Goal: Information Seeking & Learning: Learn about a topic

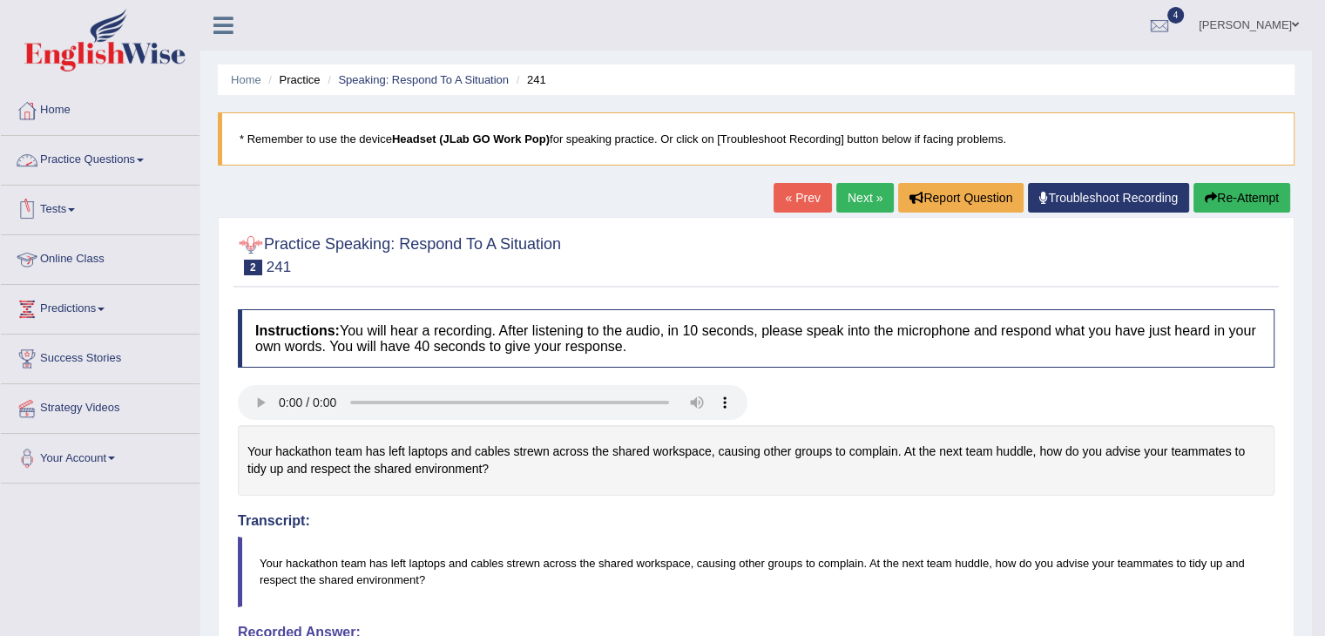
click at [97, 156] on link "Practice Questions" at bounding box center [100, 158] width 199 height 44
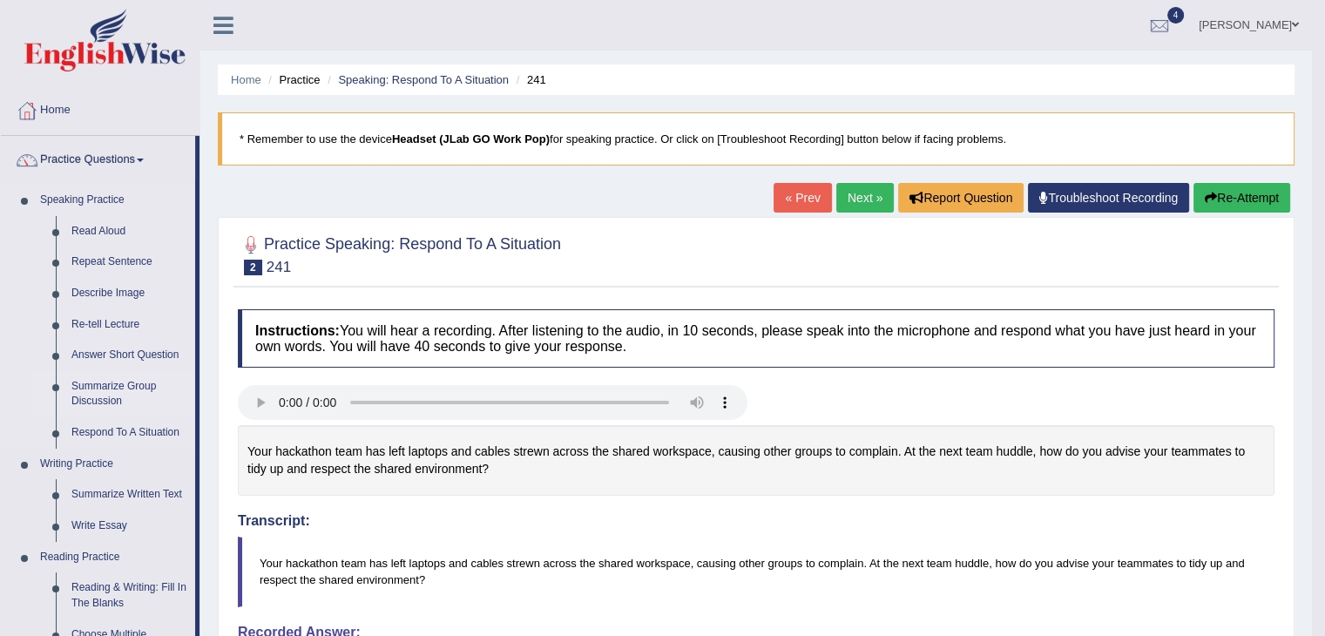
click at [115, 388] on link "Summarize Group Discussion" at bounding box center [130, 394] width 132 height 46
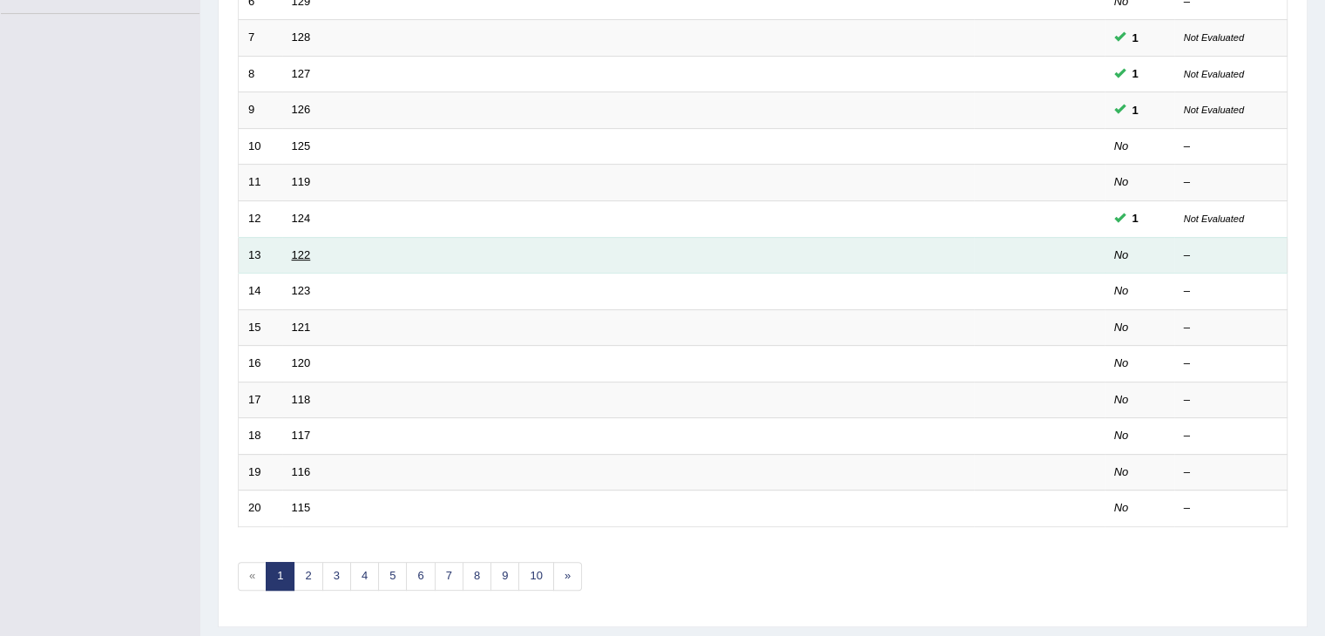
click at [298, 249] on link "122" at bounding box center [301, 254] width 19 height 13
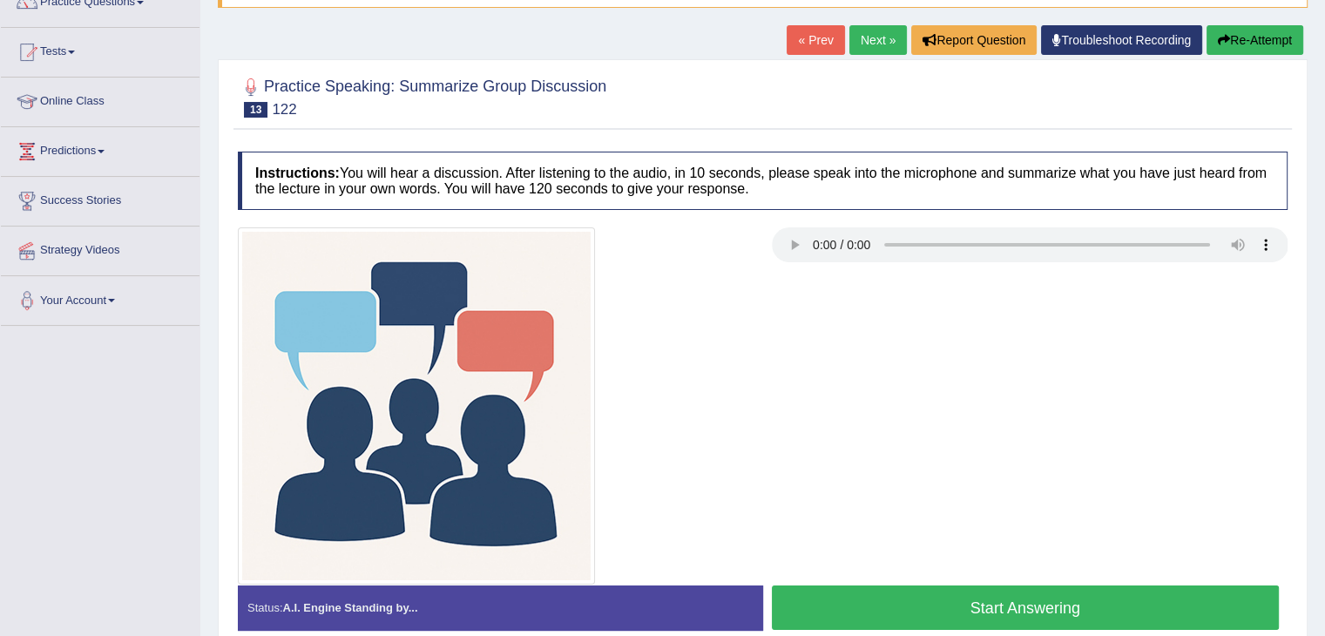
scroll to position [163, 0]
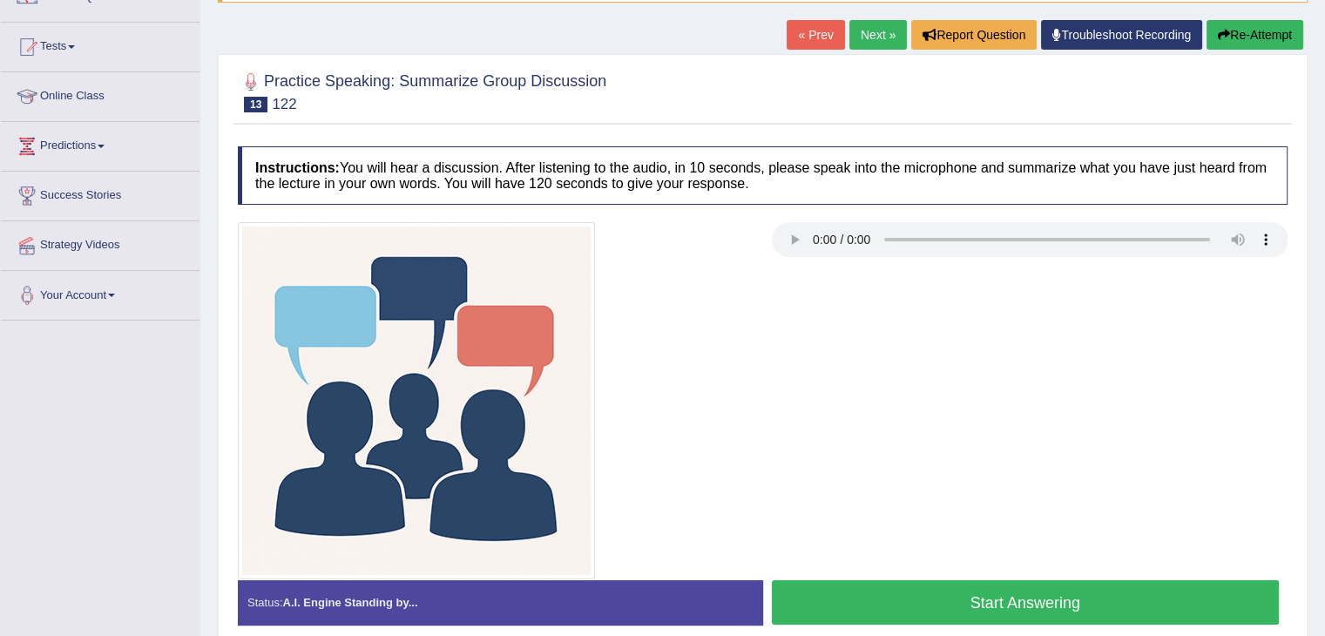
click at [949, 605] on button "Start Answering" at bounding box center [1026, 602] width 508 height 44
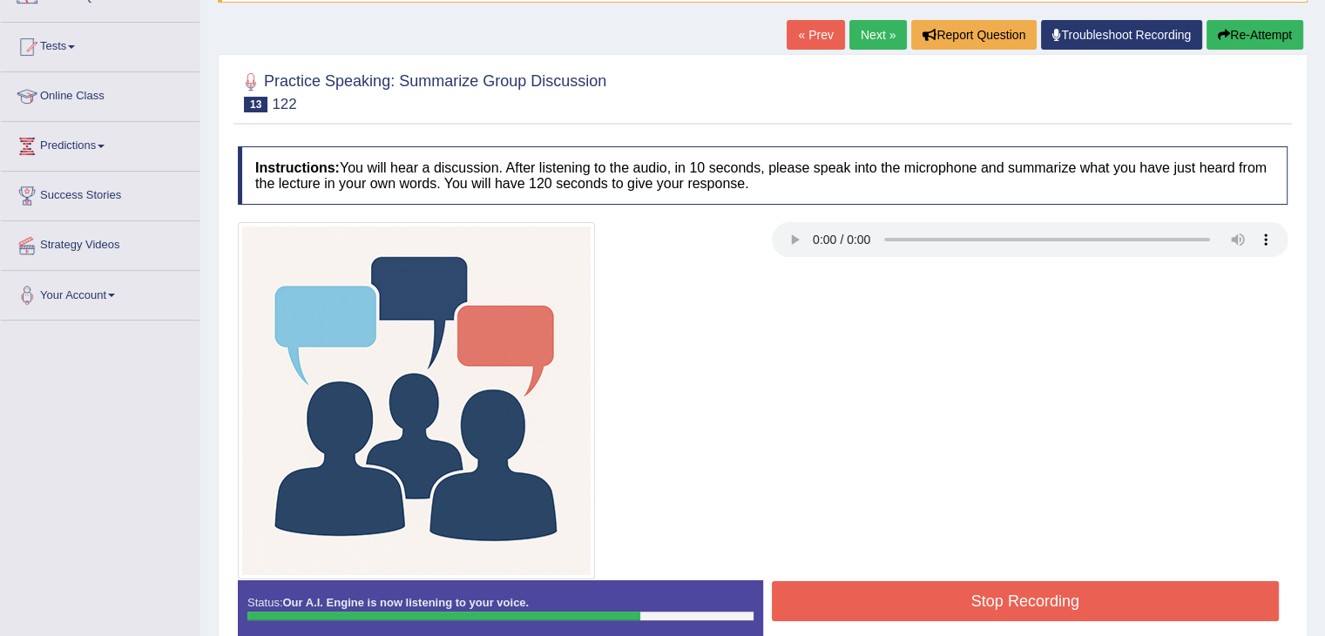
click at [949, 605] on button "Stop Recording" at bounding box center [1026, 601] width 508 height 40
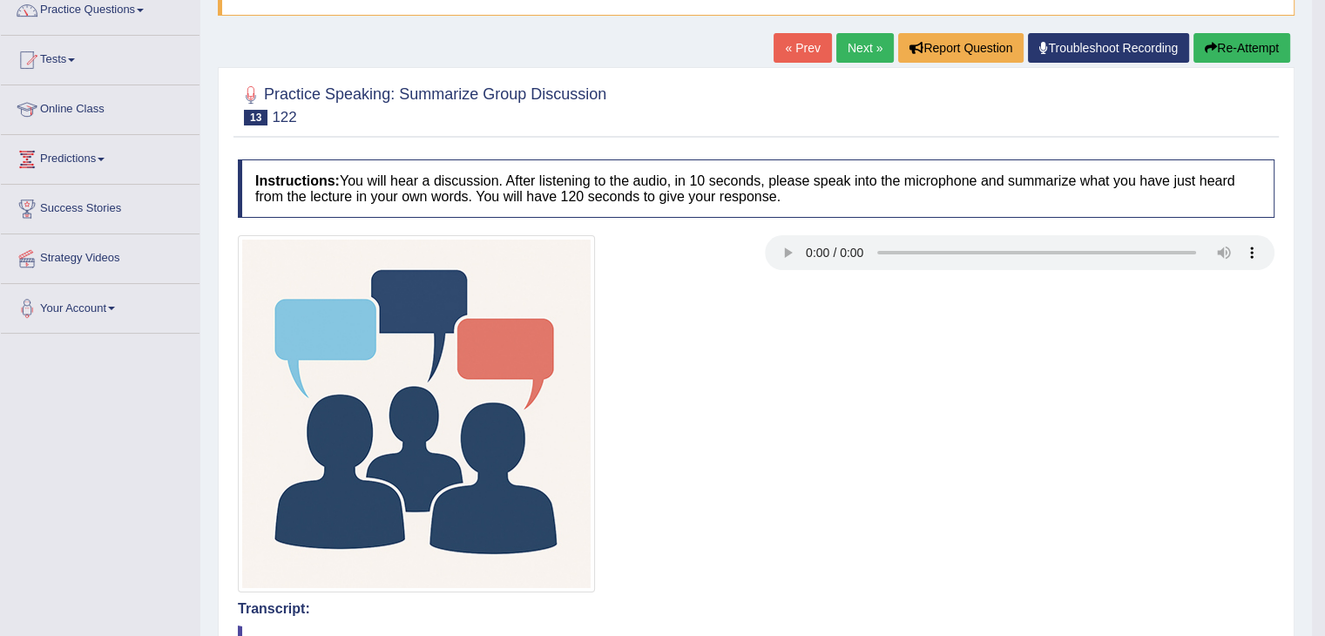
scroll to position [142, 0]
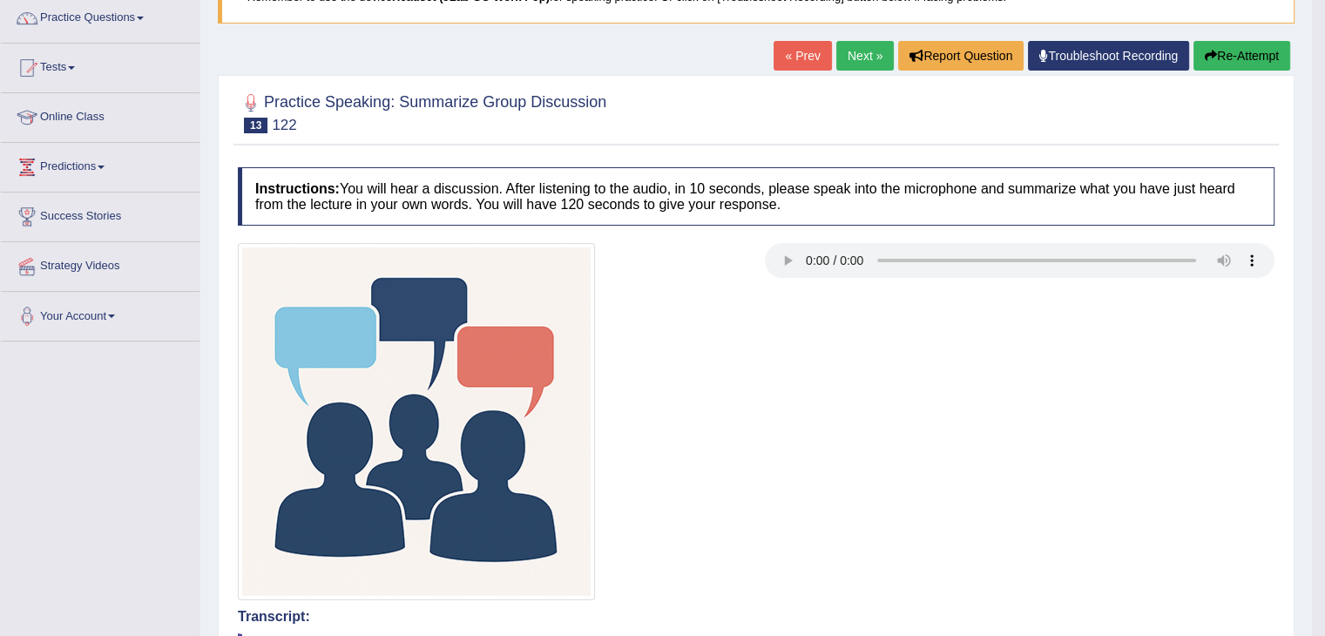
click at [1235, 58] on button "Re-Attempt" at bounding box center [1242, 56] width 97 height 30
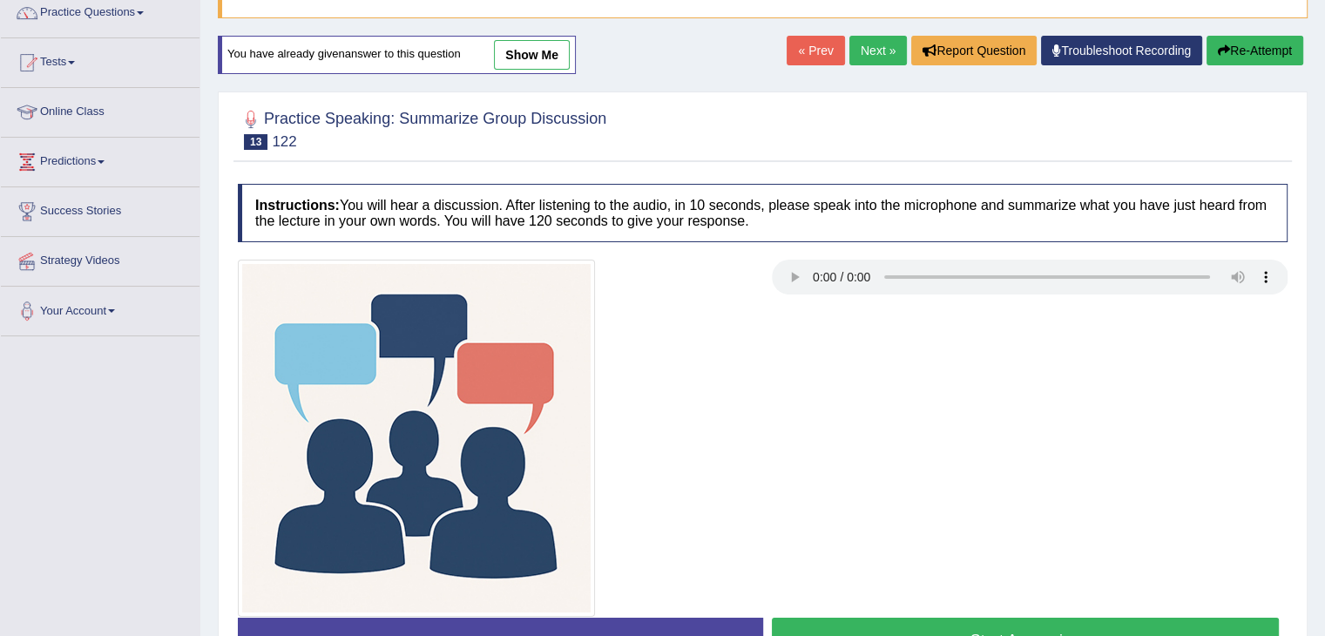
scroll to position [279, 0]
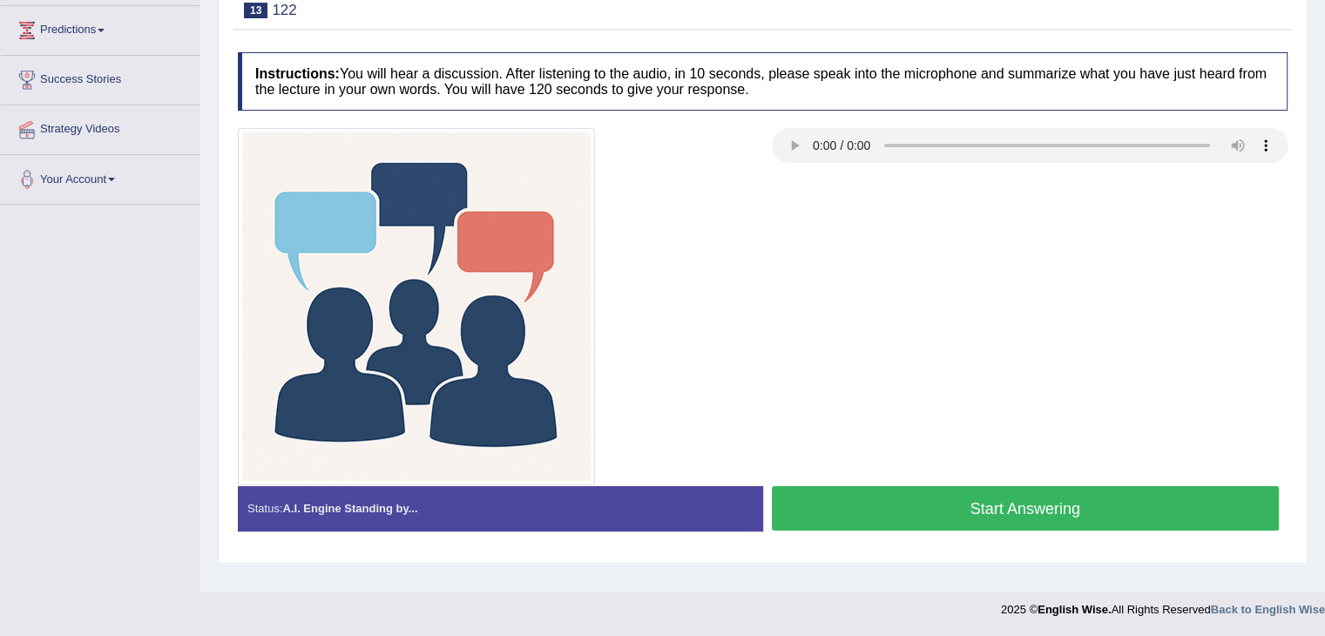
click at [954, 503] on button "Start Answering" at bounding box center [1026, 508] width 508 height 44
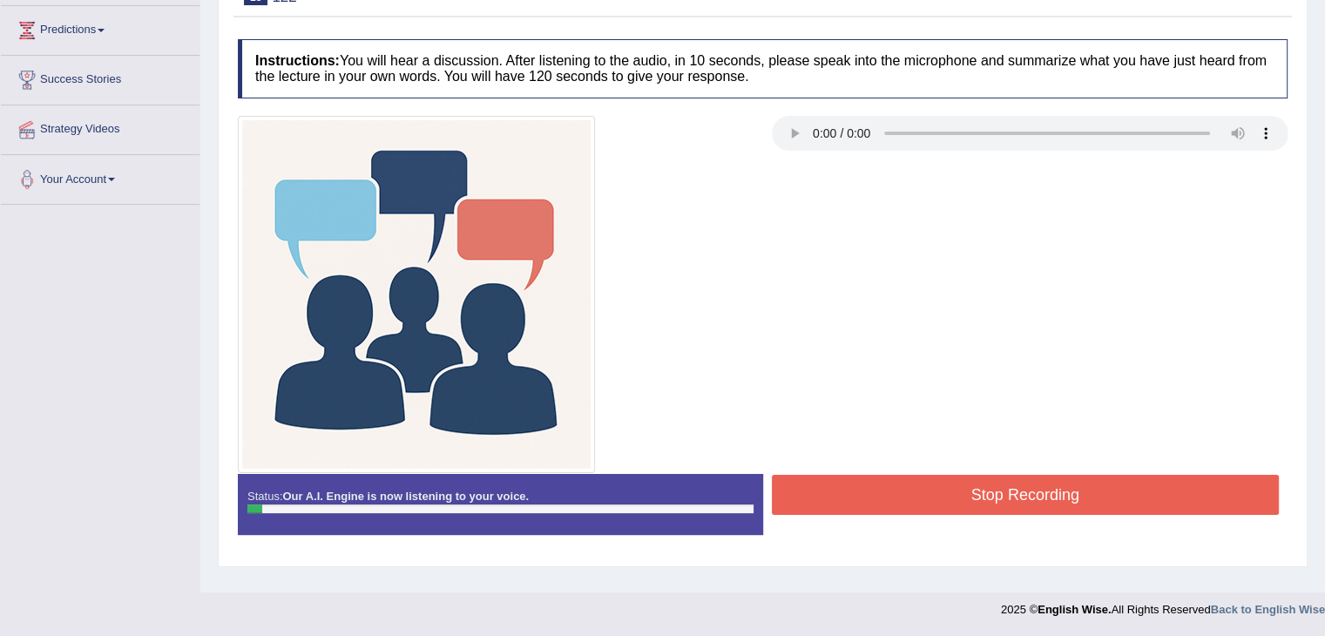
click at [897, 492] on button "Stop Recording" at bounding box center [1026, 495] width 508 height 40
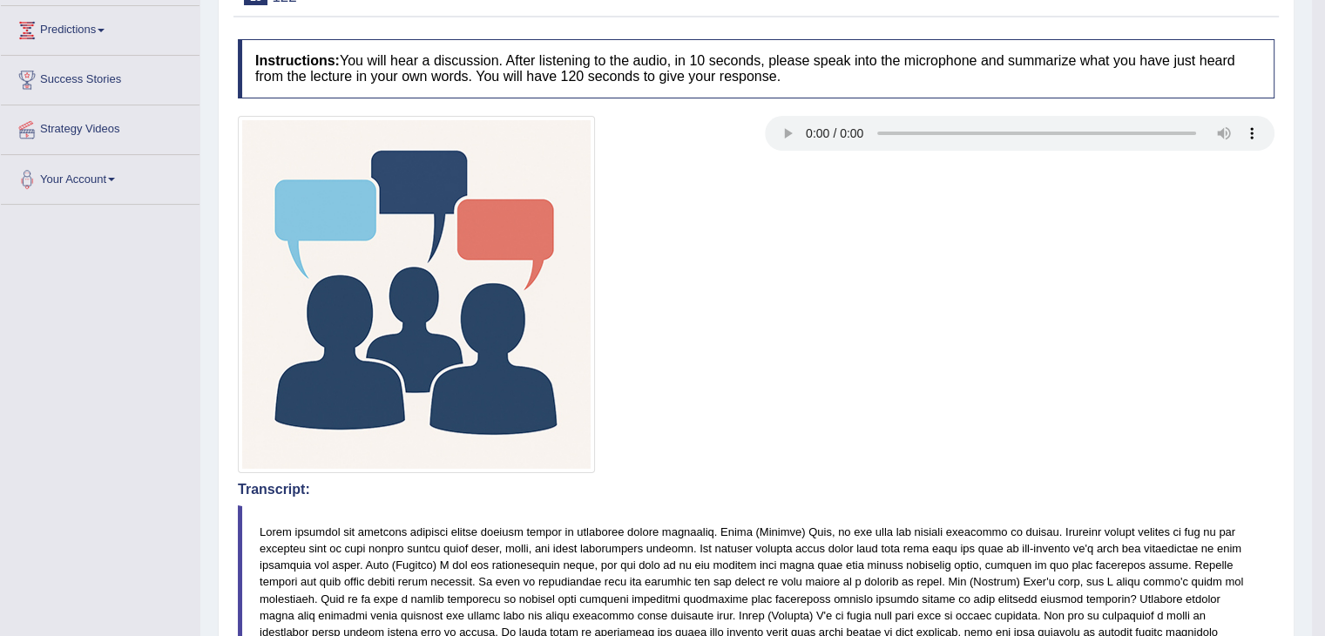
scroll to position [0, 0]
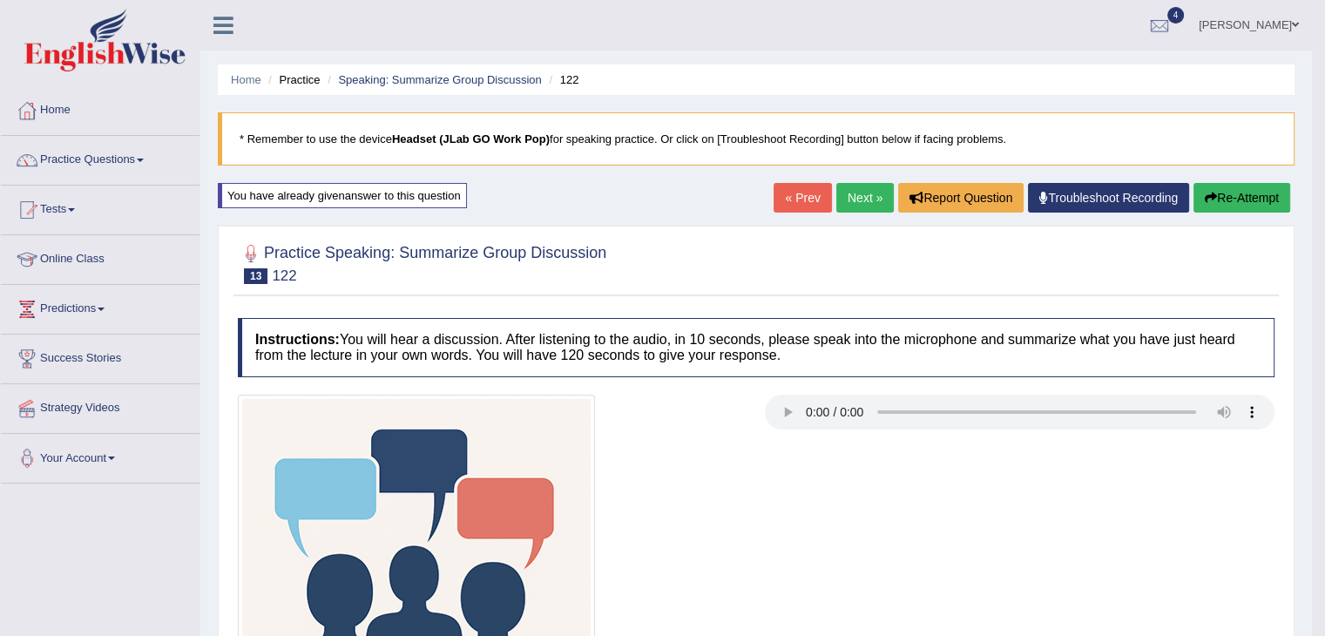
click at [1223, 199] on button "Re-Attempt" at bounding box center [1242, 198] width 97 height 30
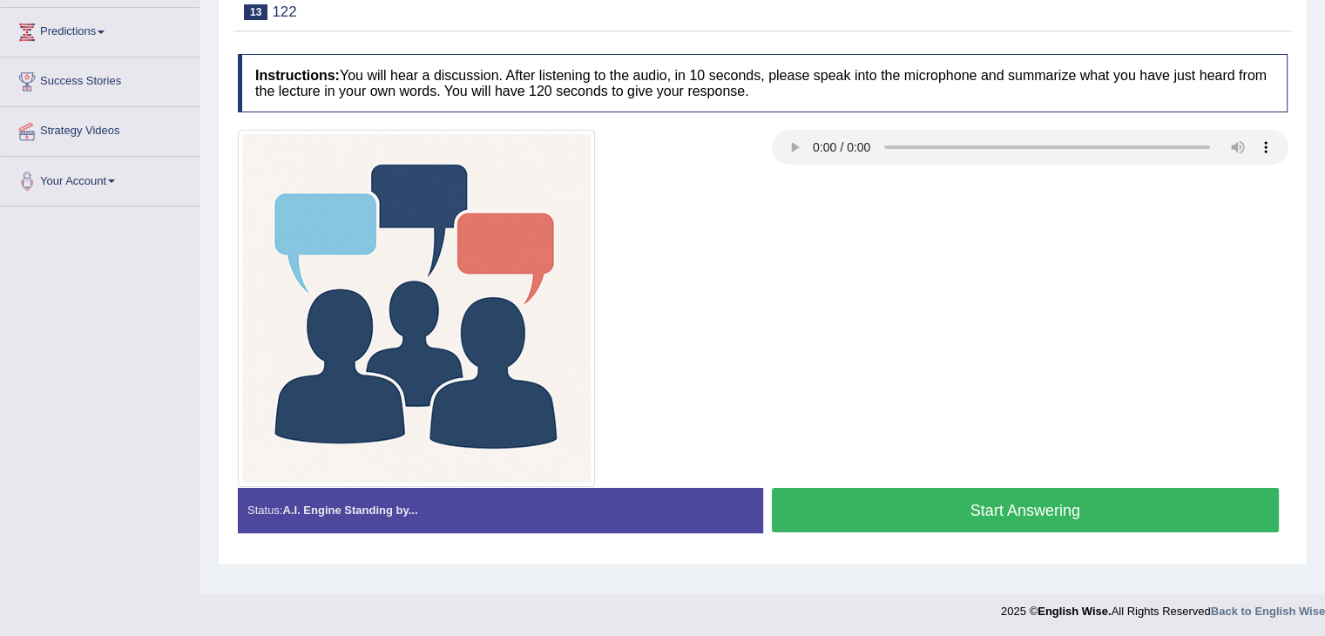
scroll to position [279, 0]
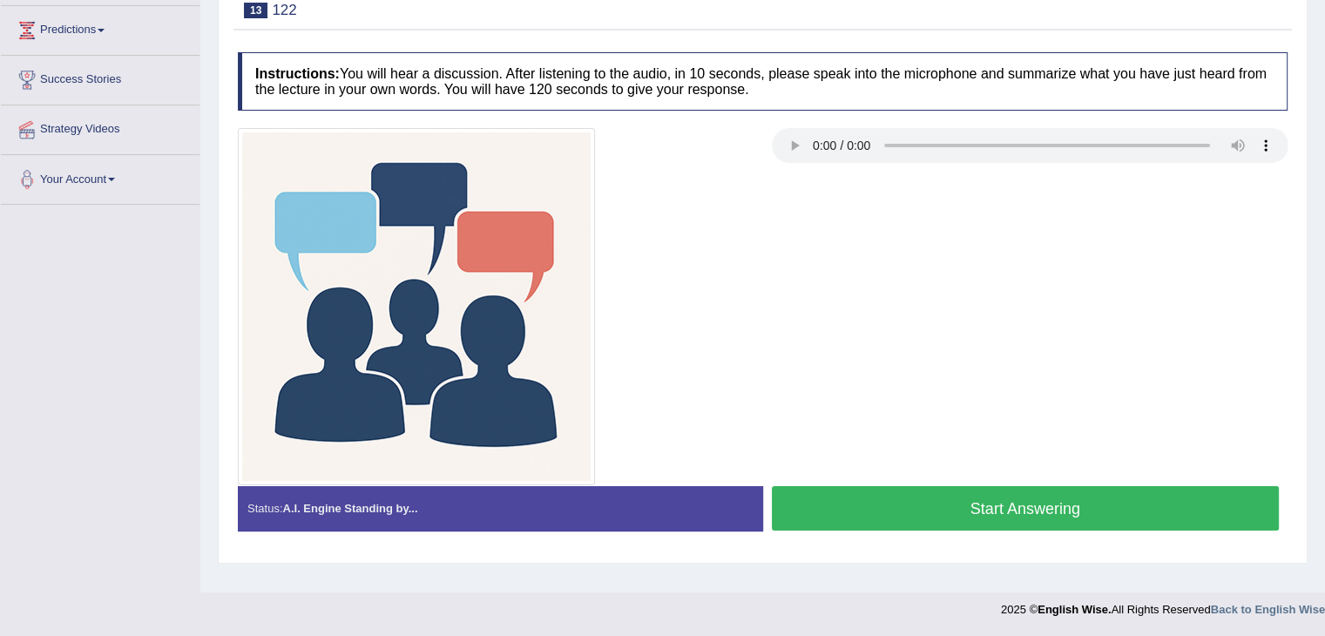
click at [1001, 505] on button "Start Answering" at bounding box center [1026, 508] width 508 height 44
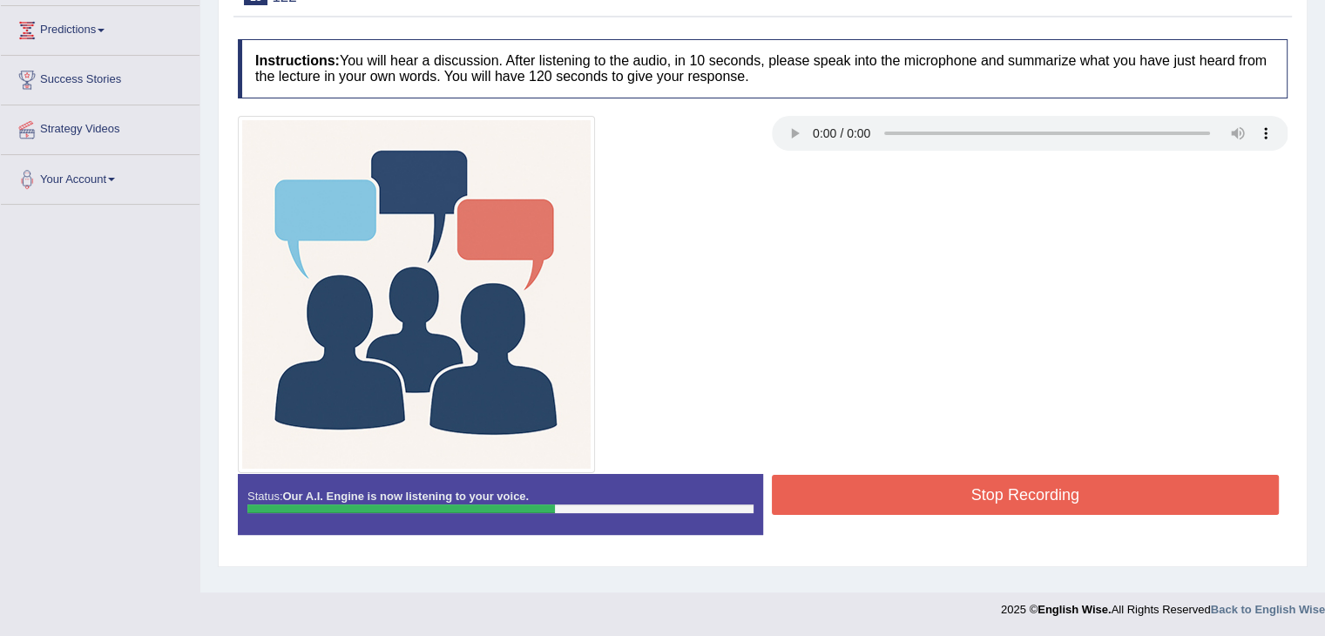
click at [1001, 505] on button "Stop Recording" at bounding box center [1026, 495] width 508 height 40
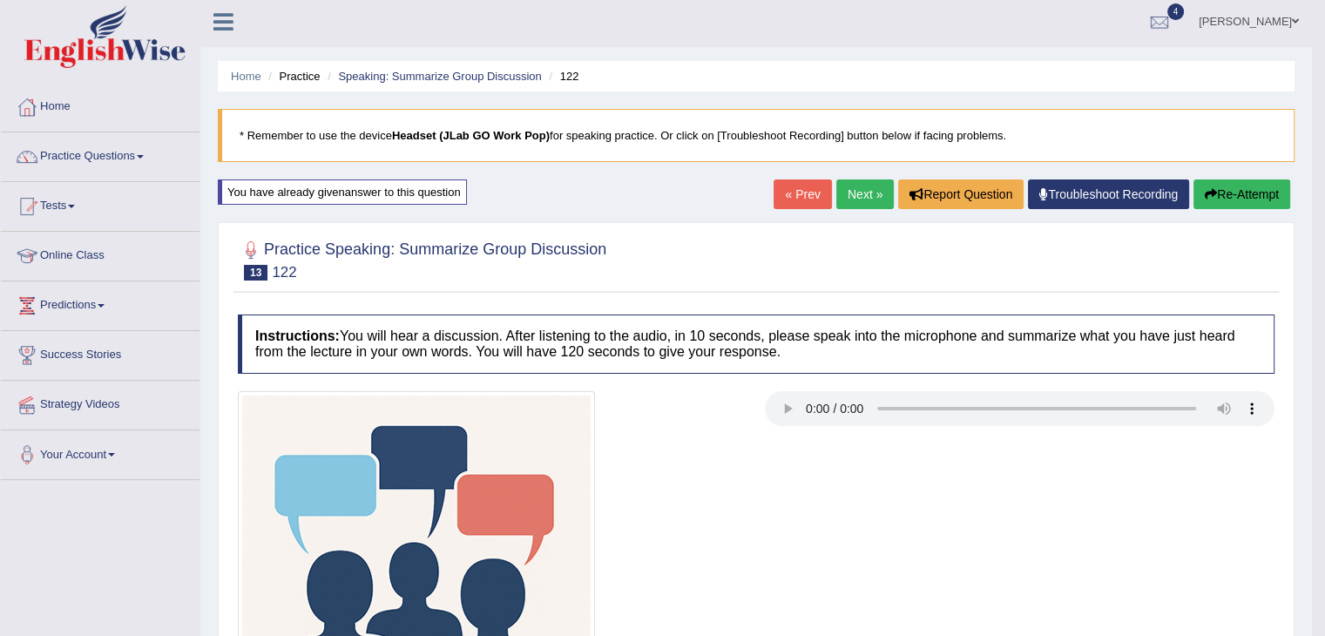
scroll to position [0, 0]
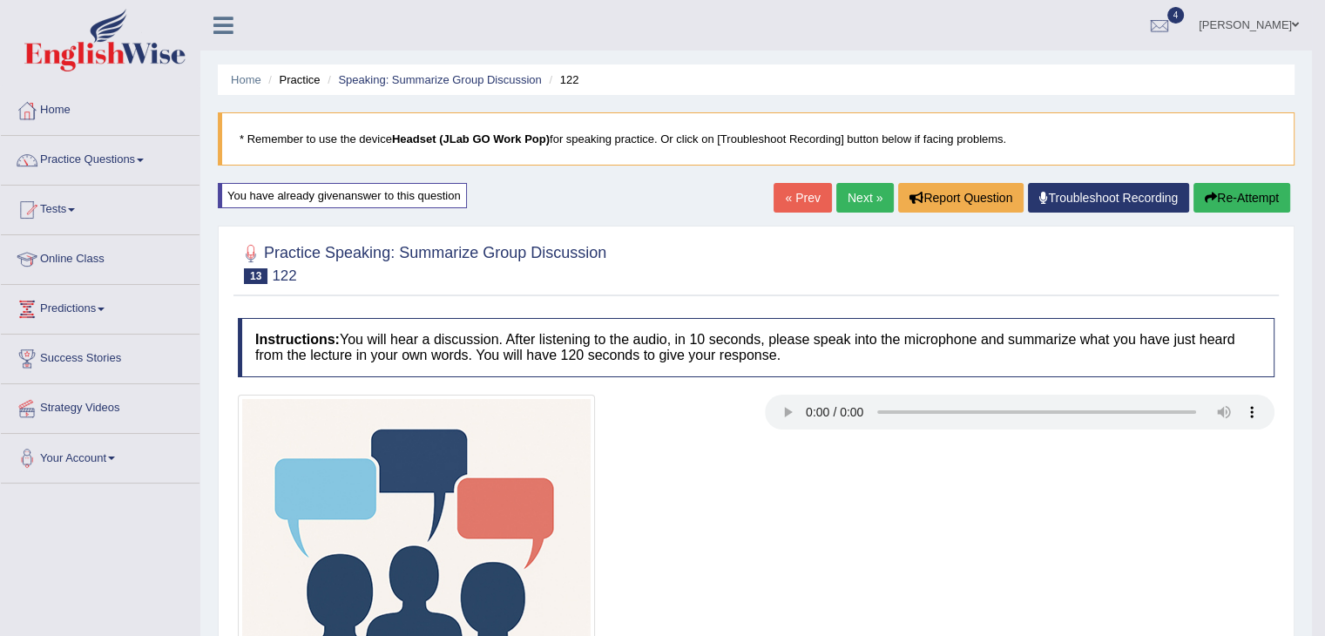
click at [1249, 197] on button "Re-Attempt" at bounding box center [1242, 198] width 97 height 30
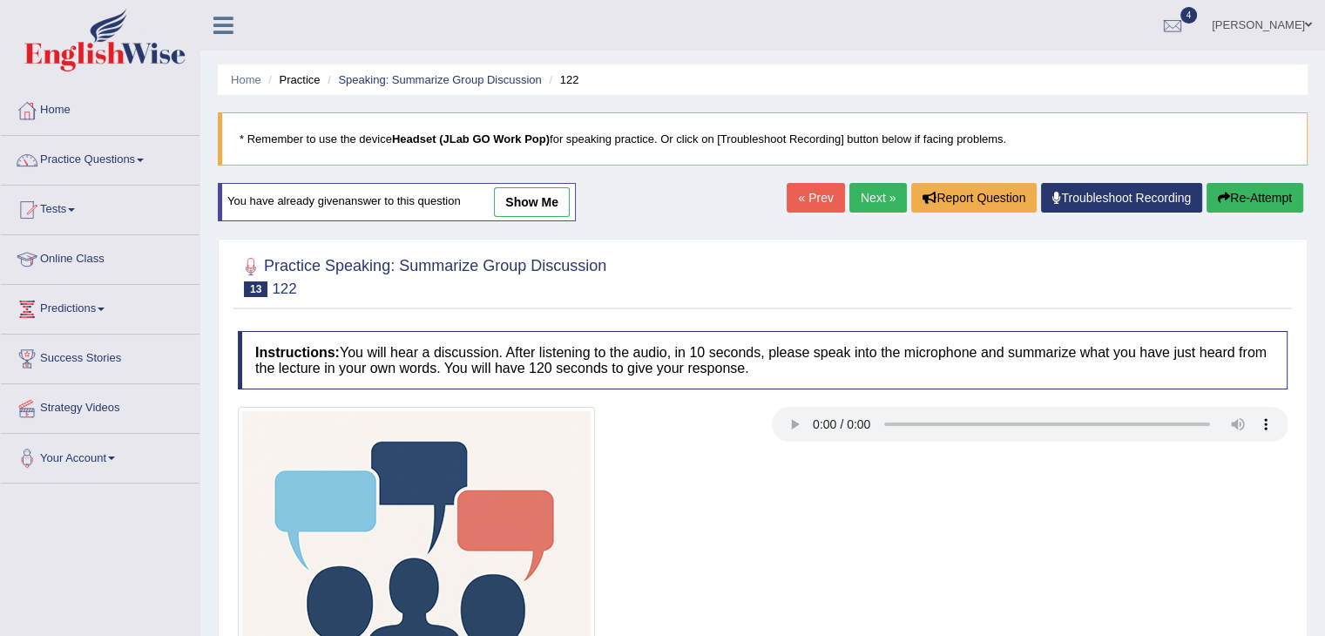
scroll to position [229, 0]
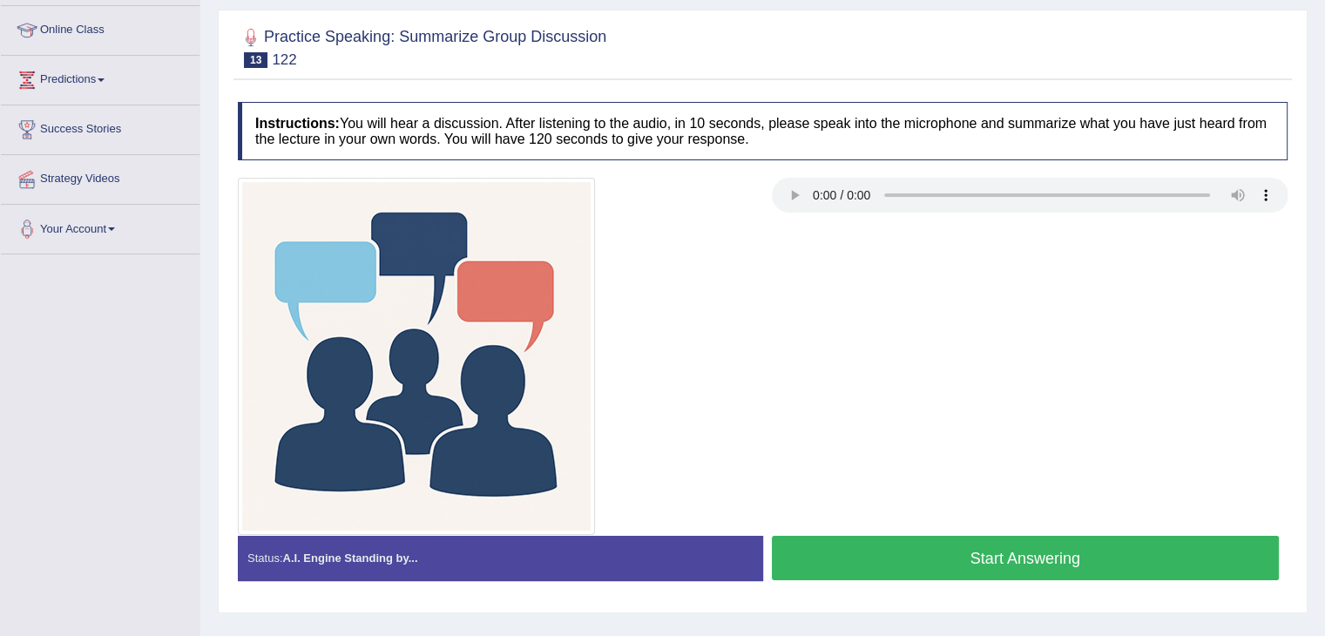
click at [1004, 556] on button "Start Answering" at bounding box center [1026, 558] width 508 height 44
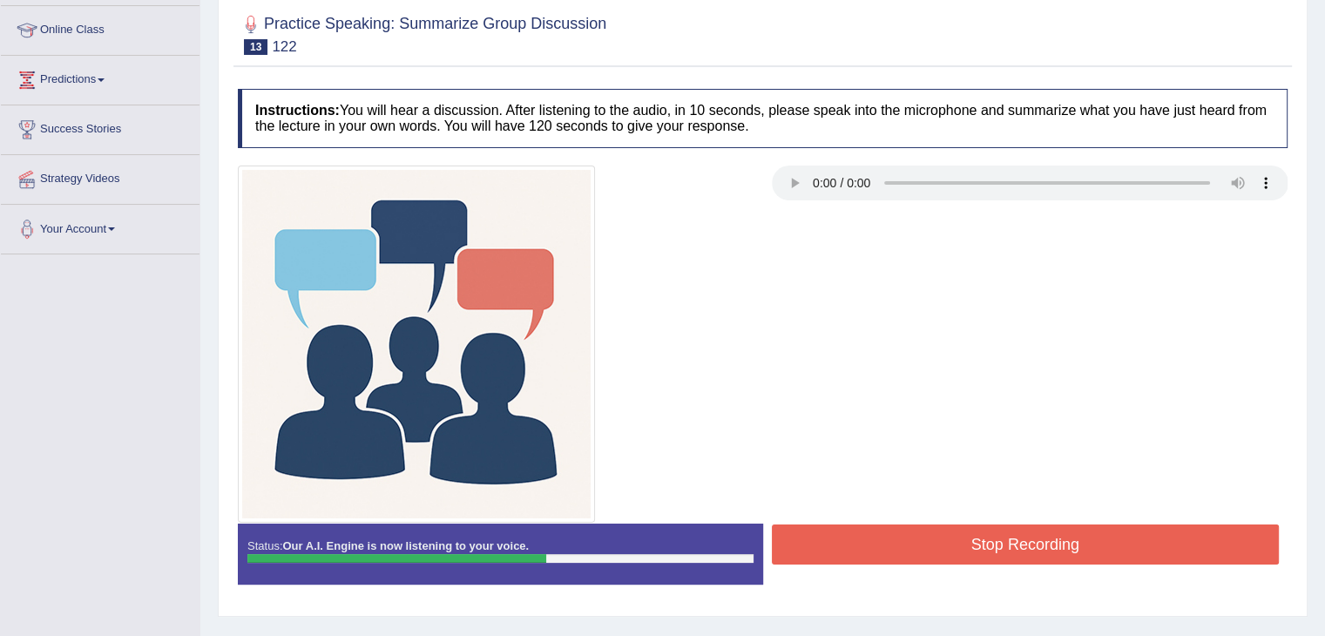
click at [1004, 556] on button "Stop Recording" at bounding box center [1026, 544] width 508 height 40
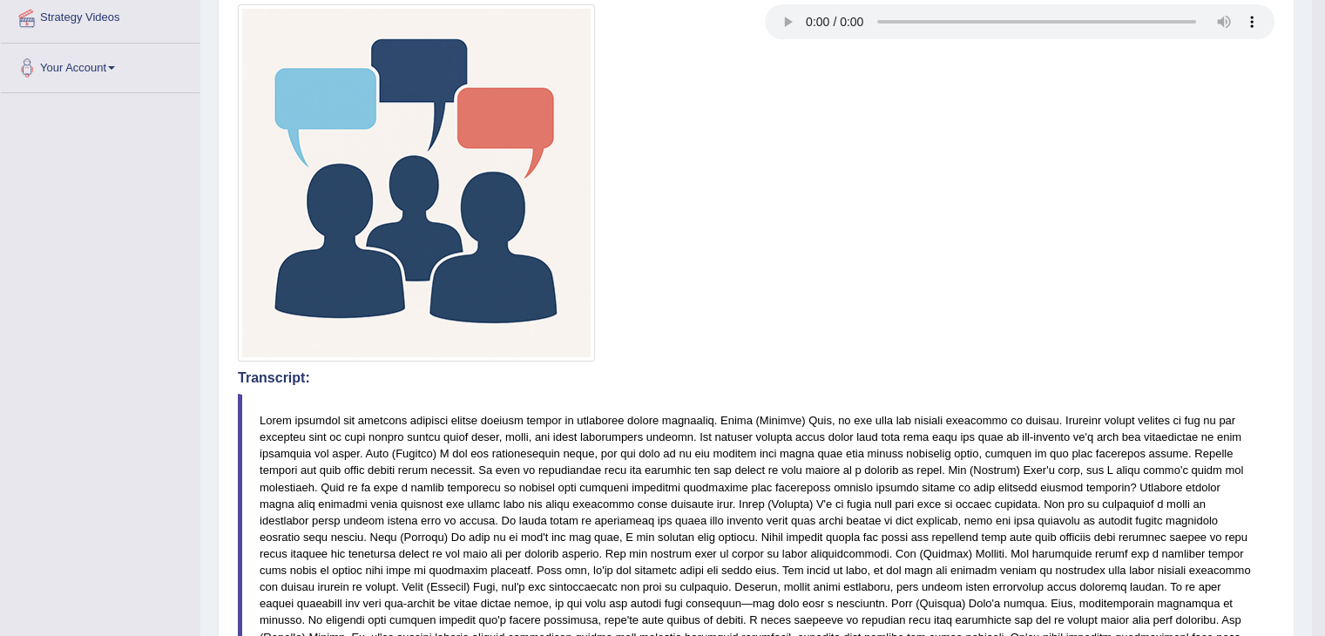
scroll to position [0, 0]
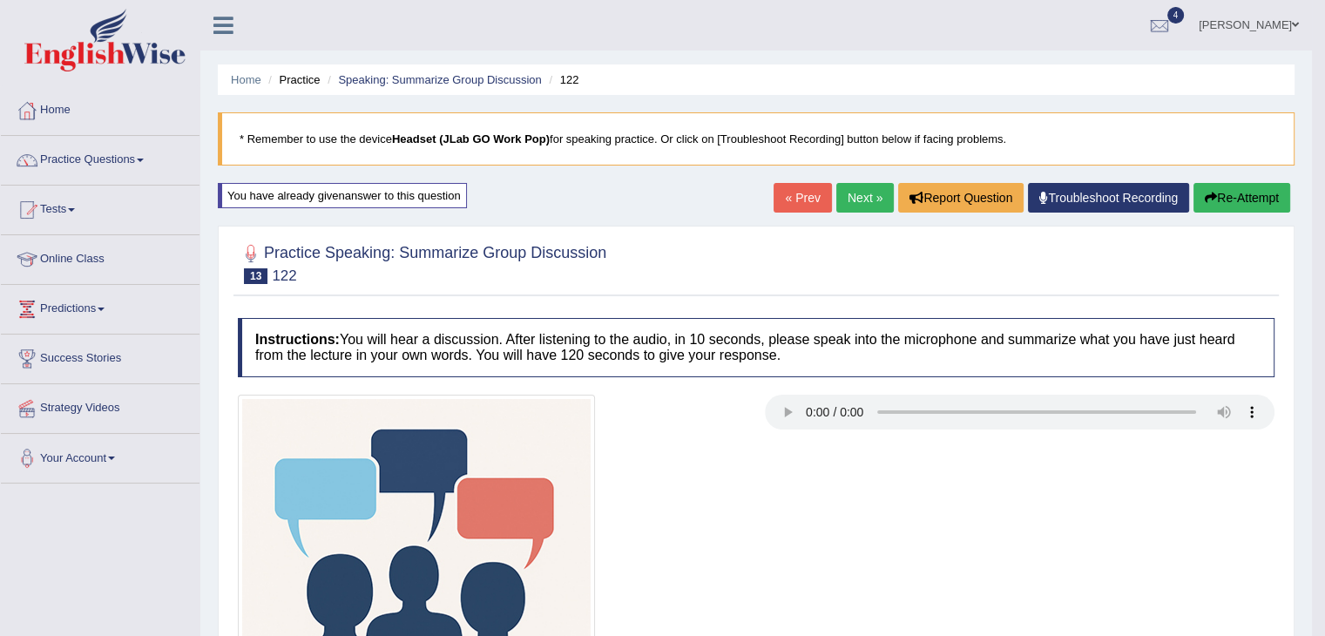
click at [852, 198] on link "Next »" at bounding box center [865, 198] width 58 height 30
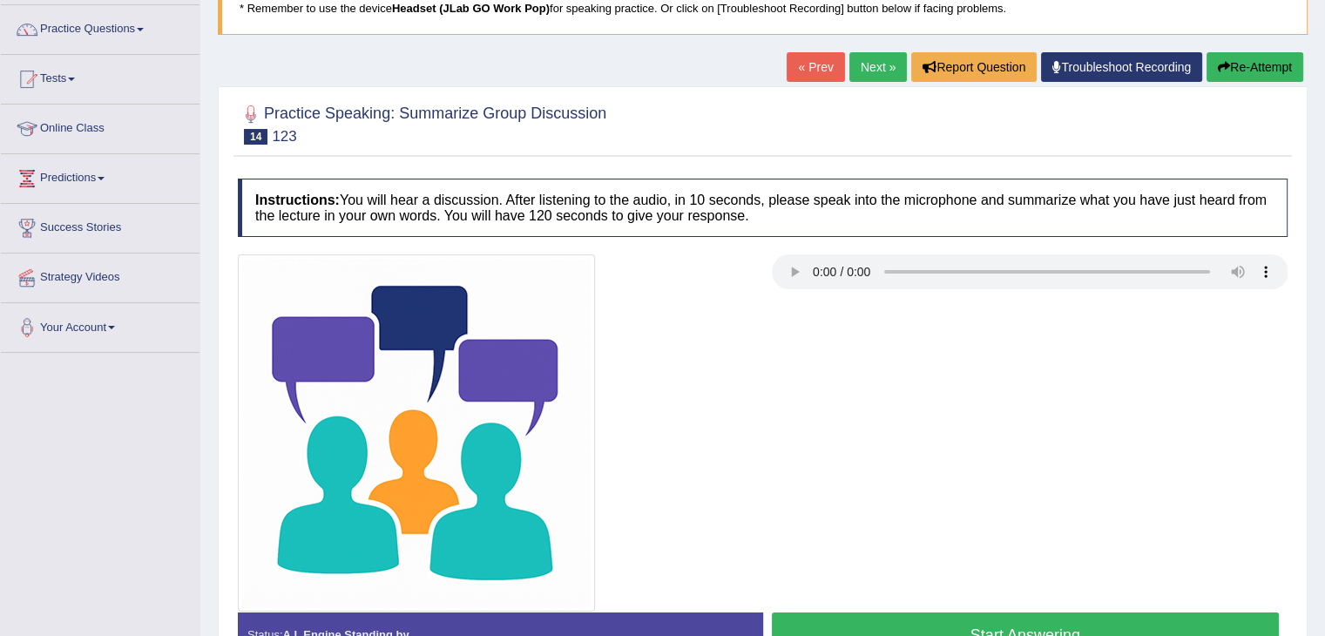
scroll to position [132, 0]
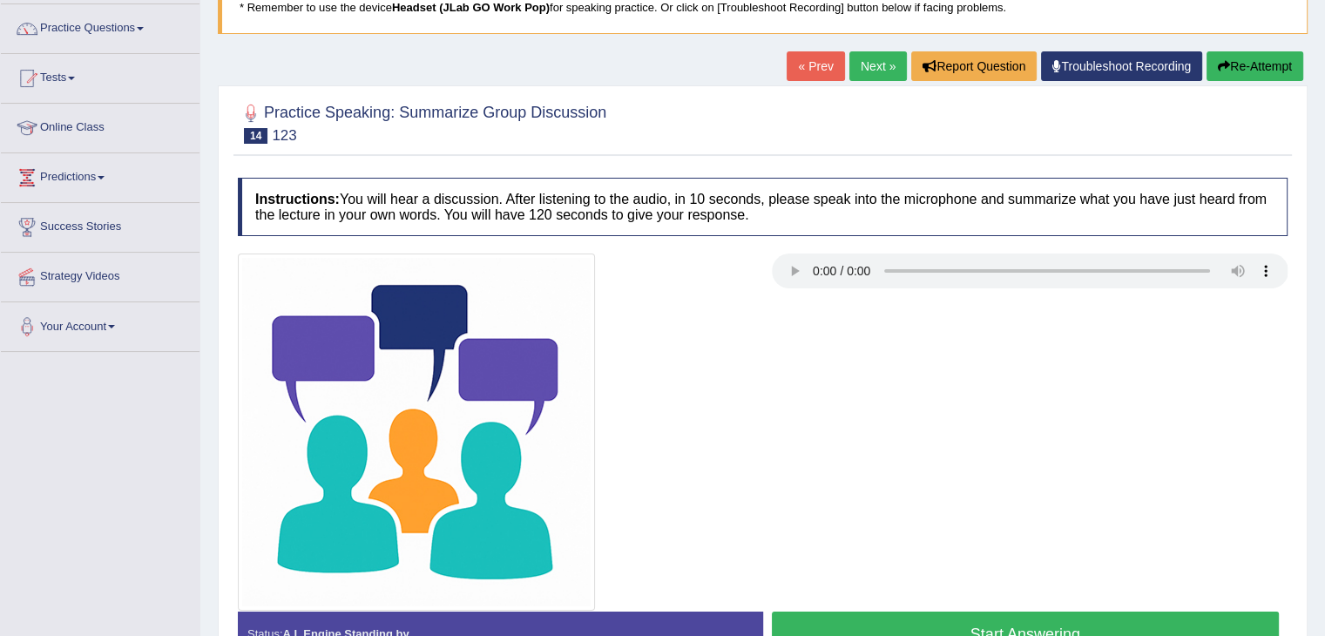
click at [1023, 471] on div at bounding box center [762, 432] width 1067 height 357
click at [931, 618] on button "Start Answering" at bounding box center [1026, 634] width 508 height 44
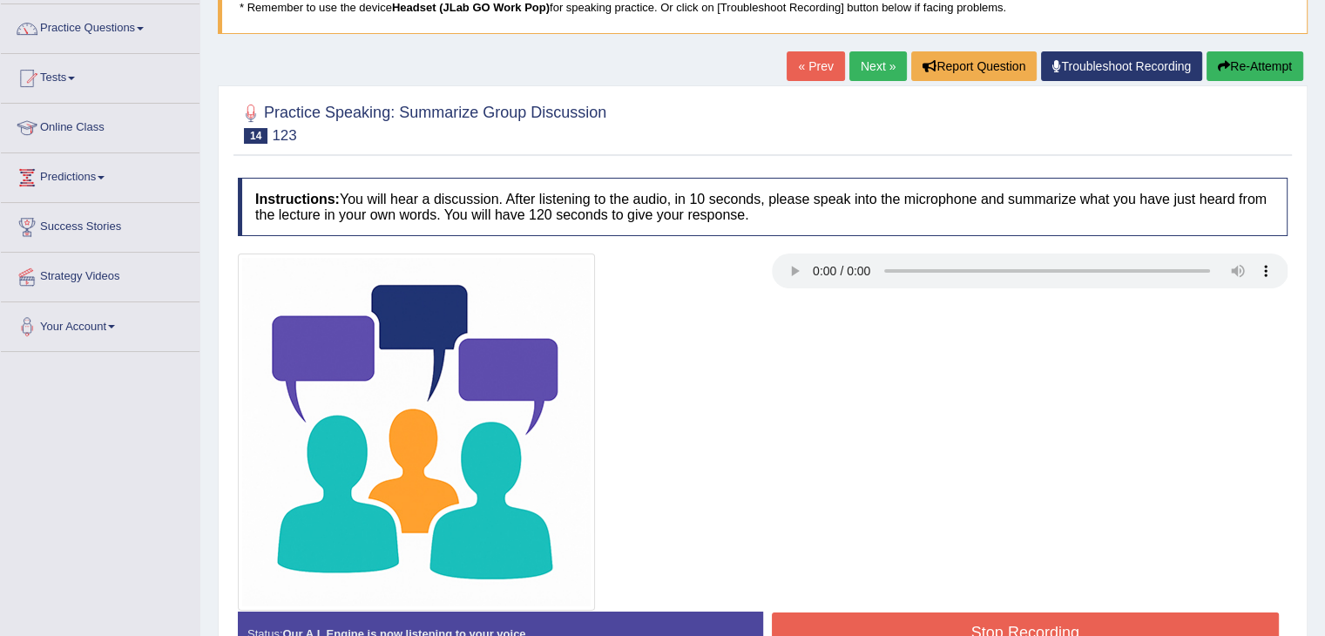
click at [931, 618] on button "Stop Recording" at bounding box center [1026, 632] width 508 height 40
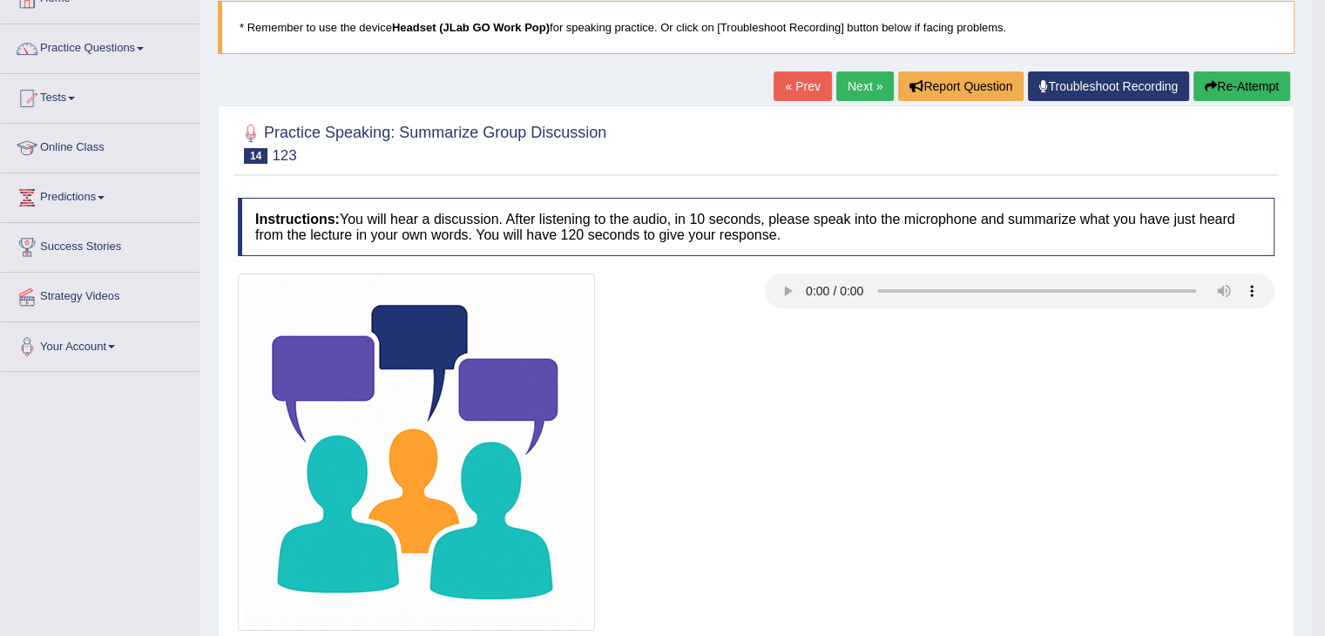
scroll to position [105, 0]
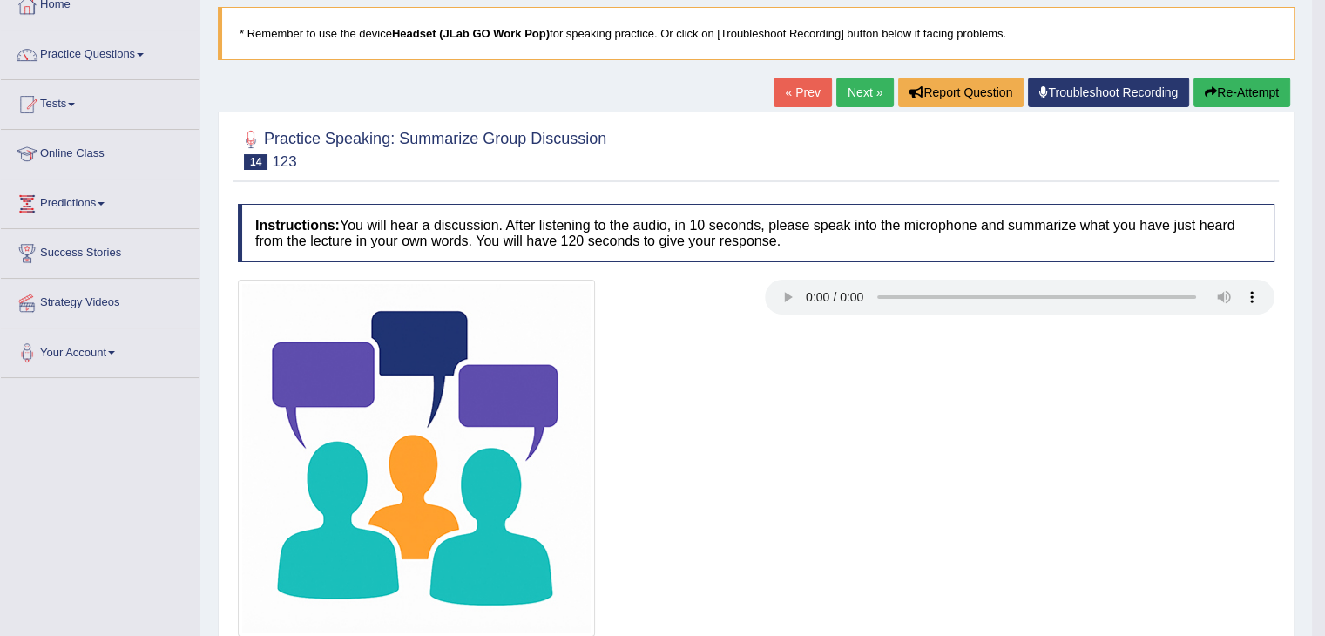
click at [1231, 90] on button "Re-Attempt" at bounding box center [1242, 93] width 97 height 30
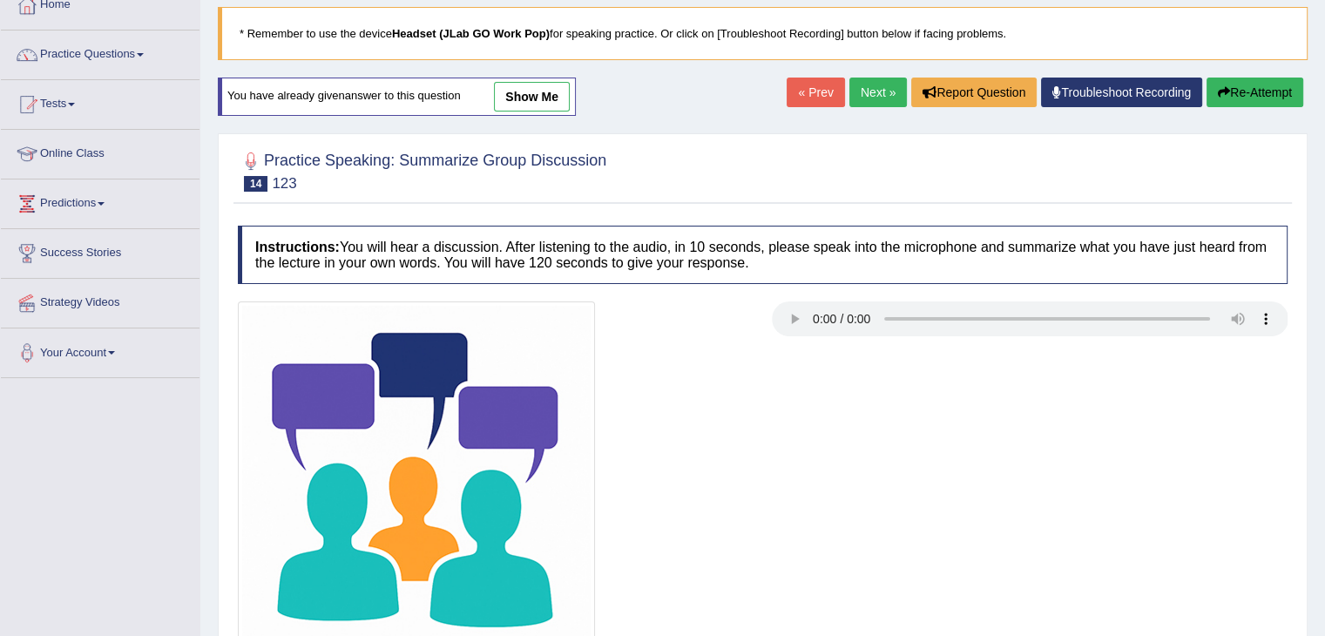
scroll to position [279, 0]
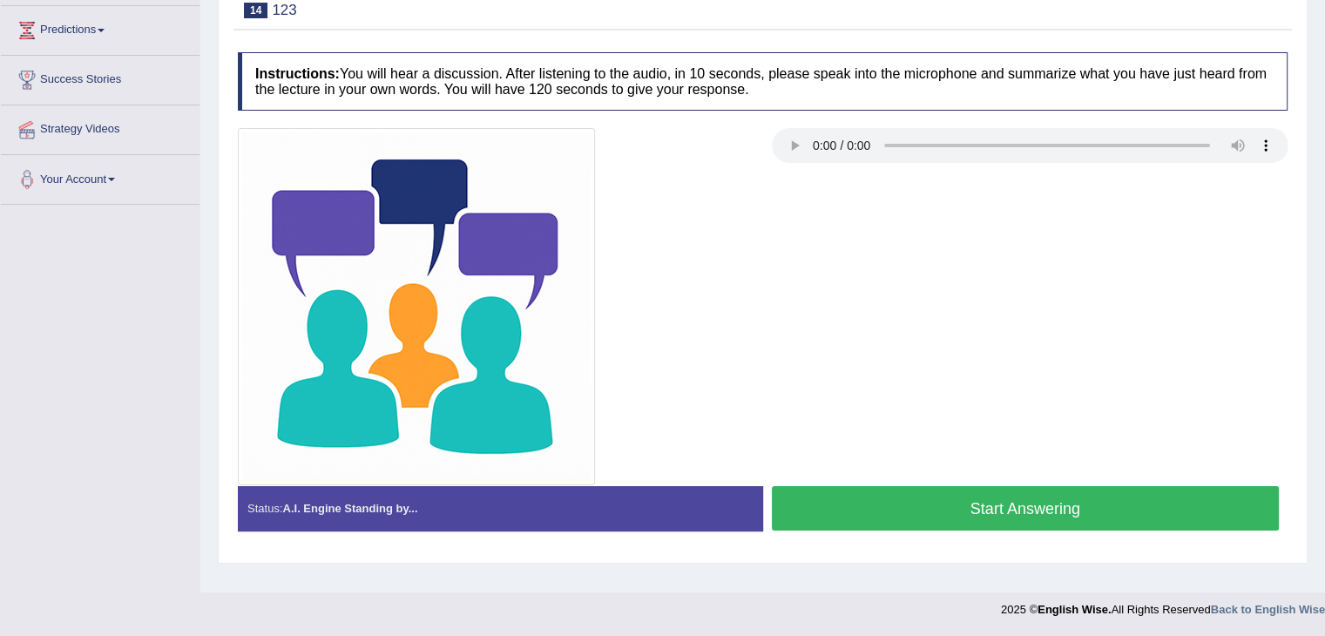
click at [993, 515] on button "Start Answering" at bounding box center [1026, 508] width 508 height 44
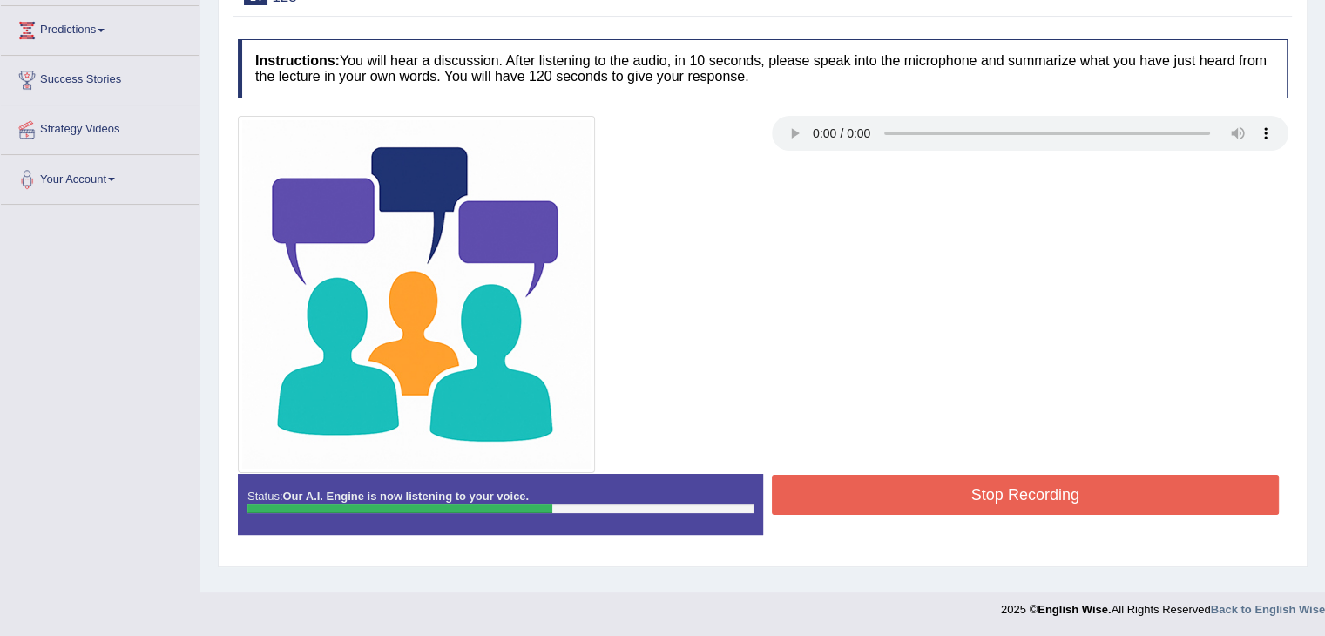
click at [1001, 492] on button "Stop Recording" at bounding box center [1026, 495] width 508 height 40
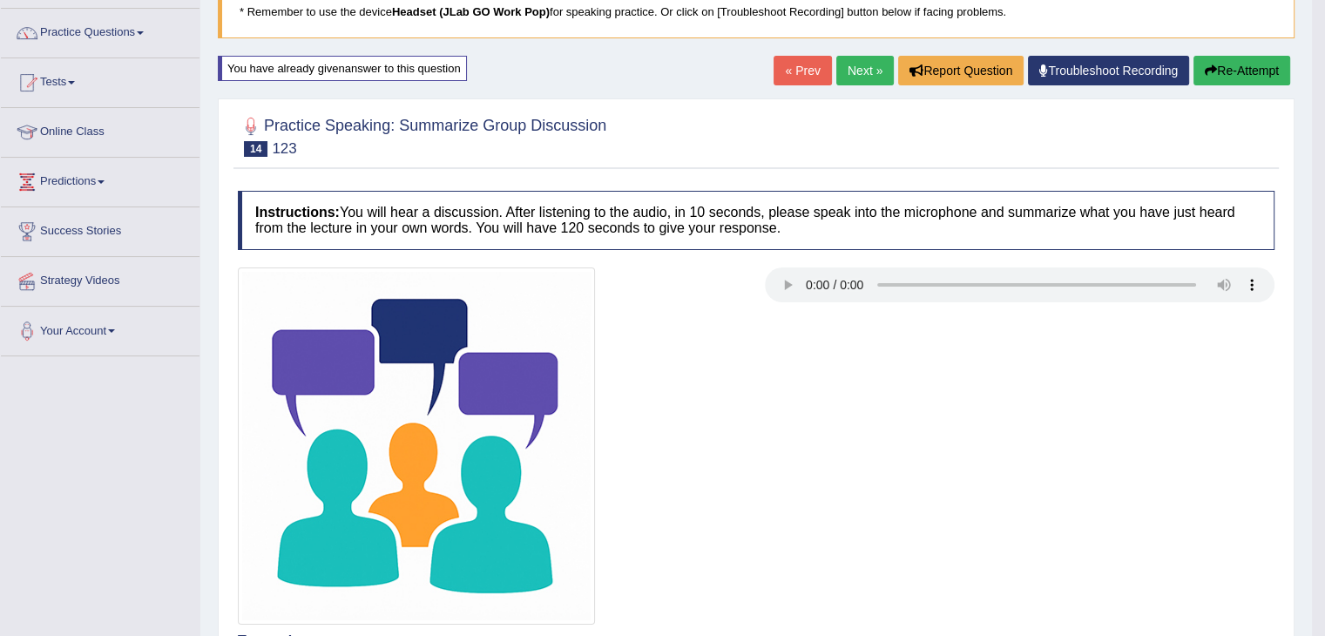
scroll to position [122, 0]
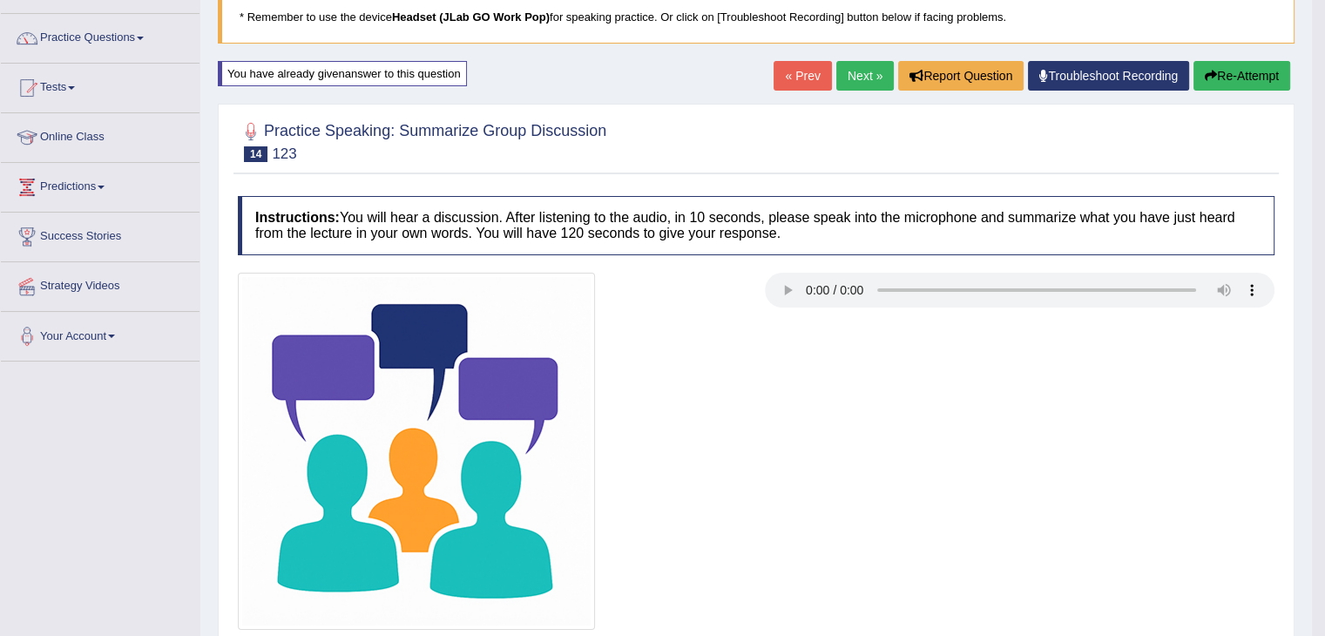
click at [1228, 81] on button "Re-Attempt" at bounding box center [1242, 76] width 97 height 30
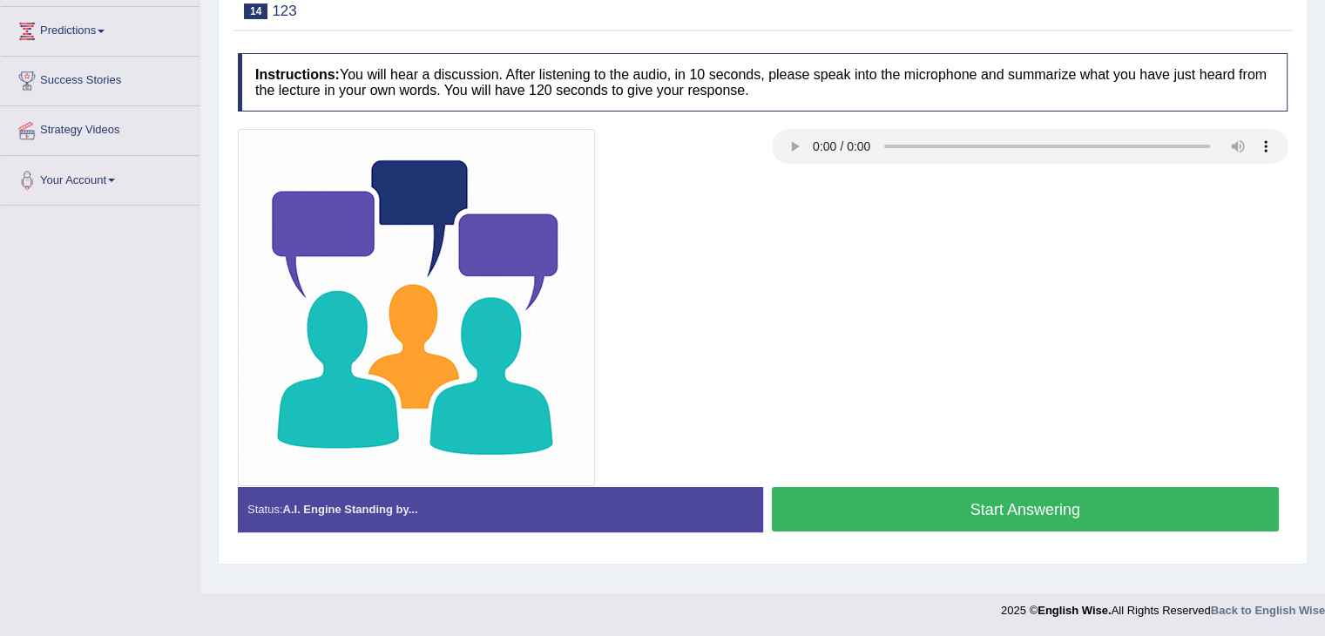
scroll to position [279, 0]
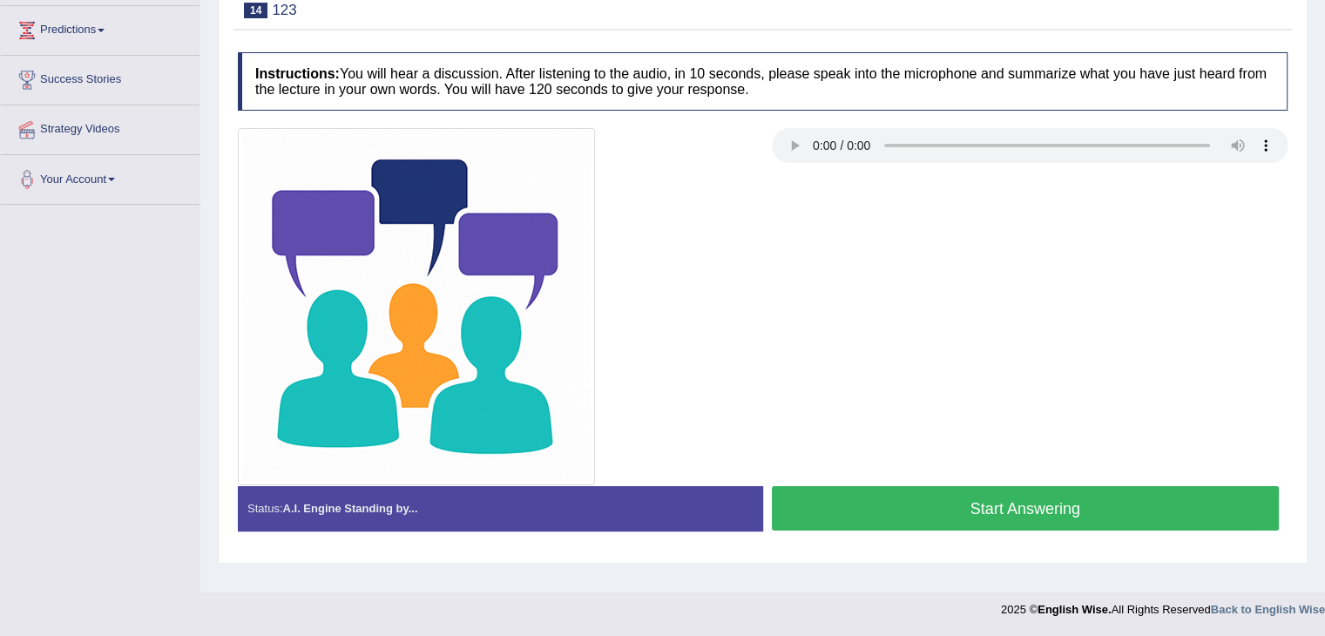
click at [977, 504] on button "Start Answering" at bounding box center [1026, 508] width 508 height 44
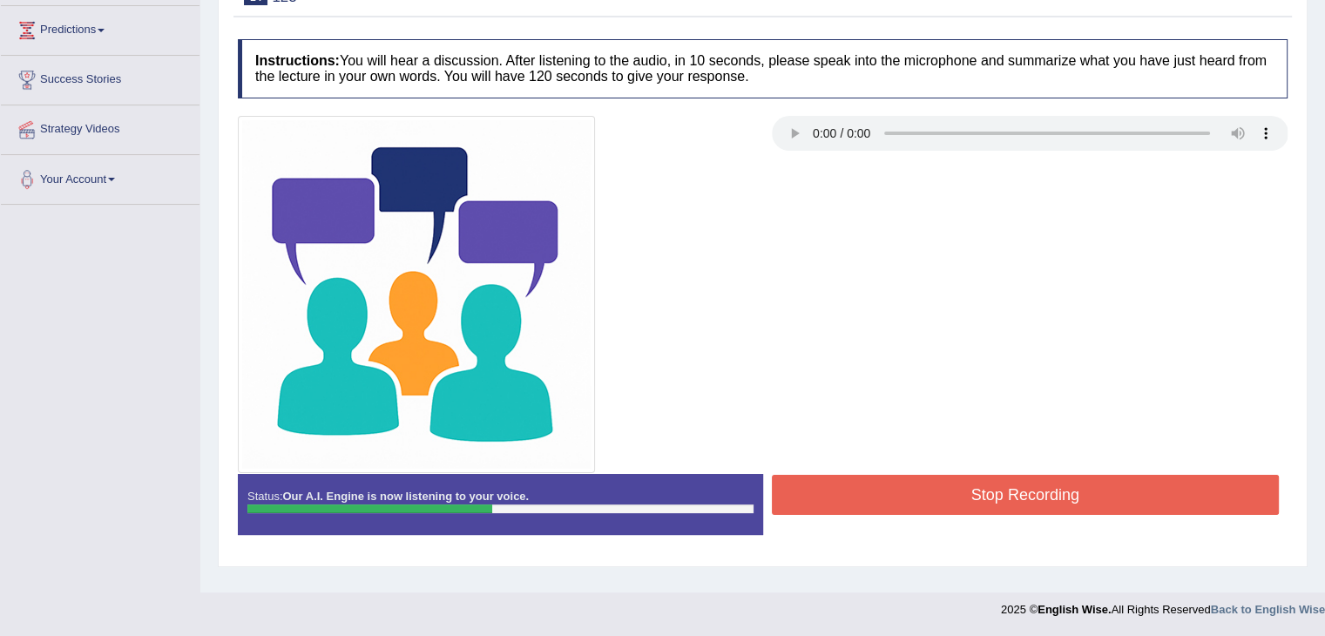
click at [1029, 485] on button "Stop Recording" at bounding box center [1026, 495] width 508 height 40
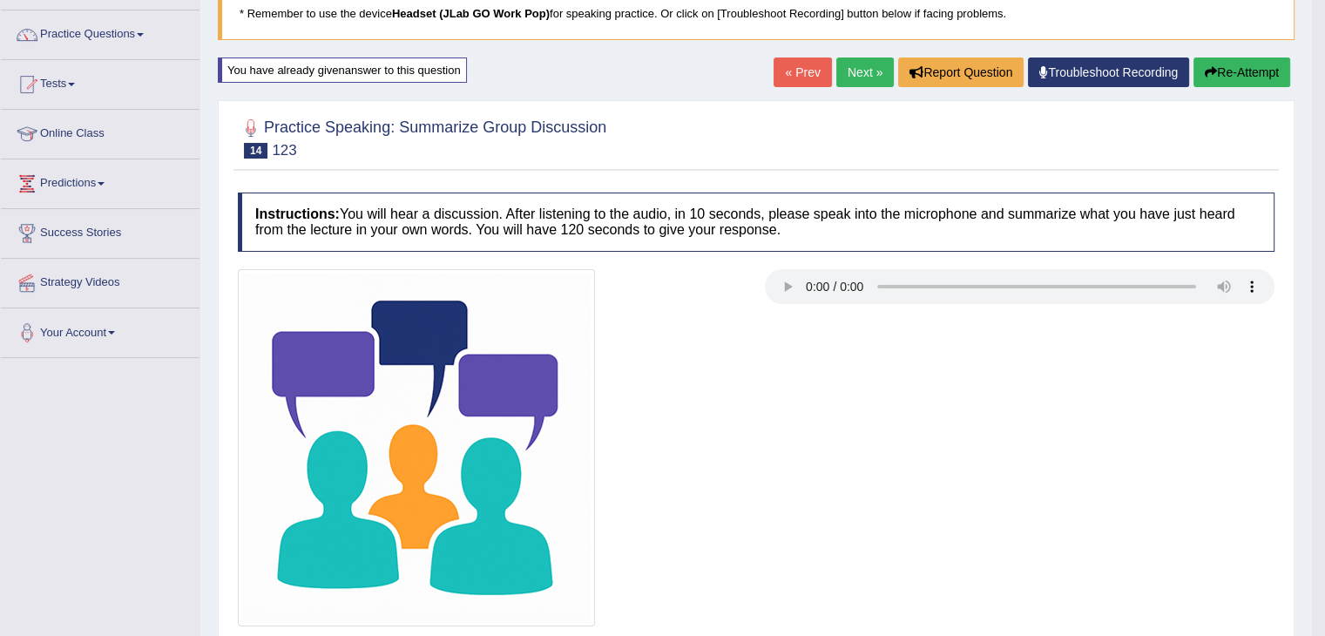
scroll to position [113, 0]
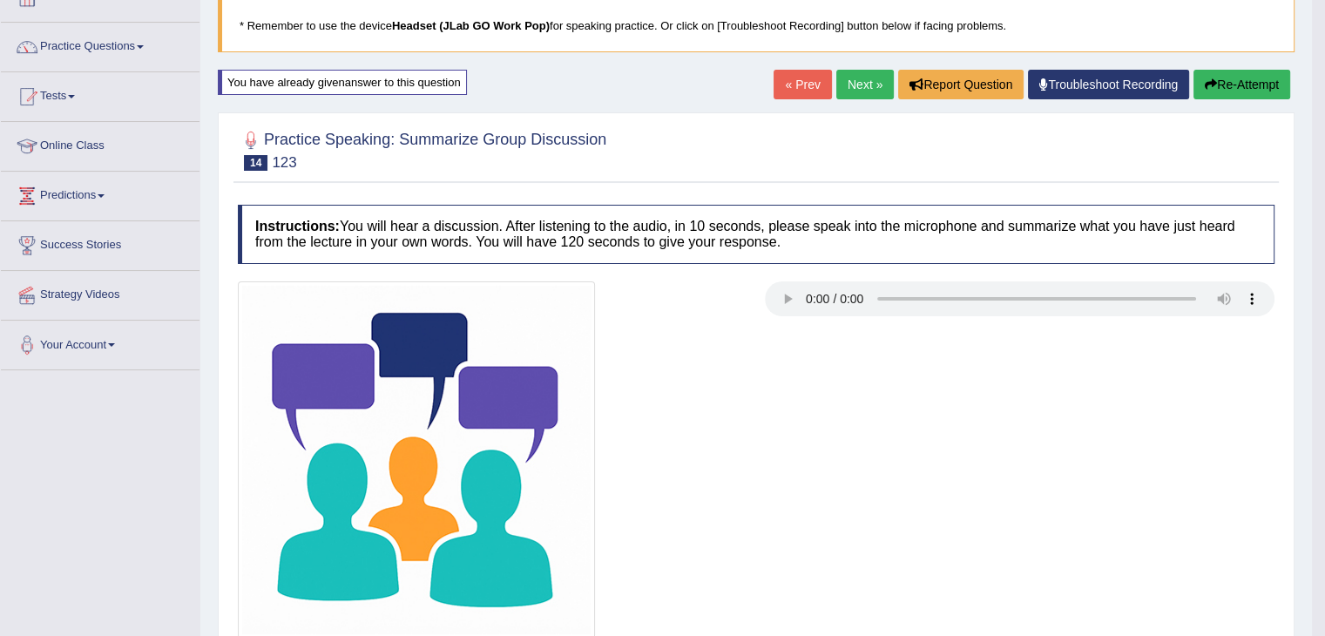
click at [1232, 90] on button "Re-Attempt" at bounding box center [1242, 85] width 97 height 30
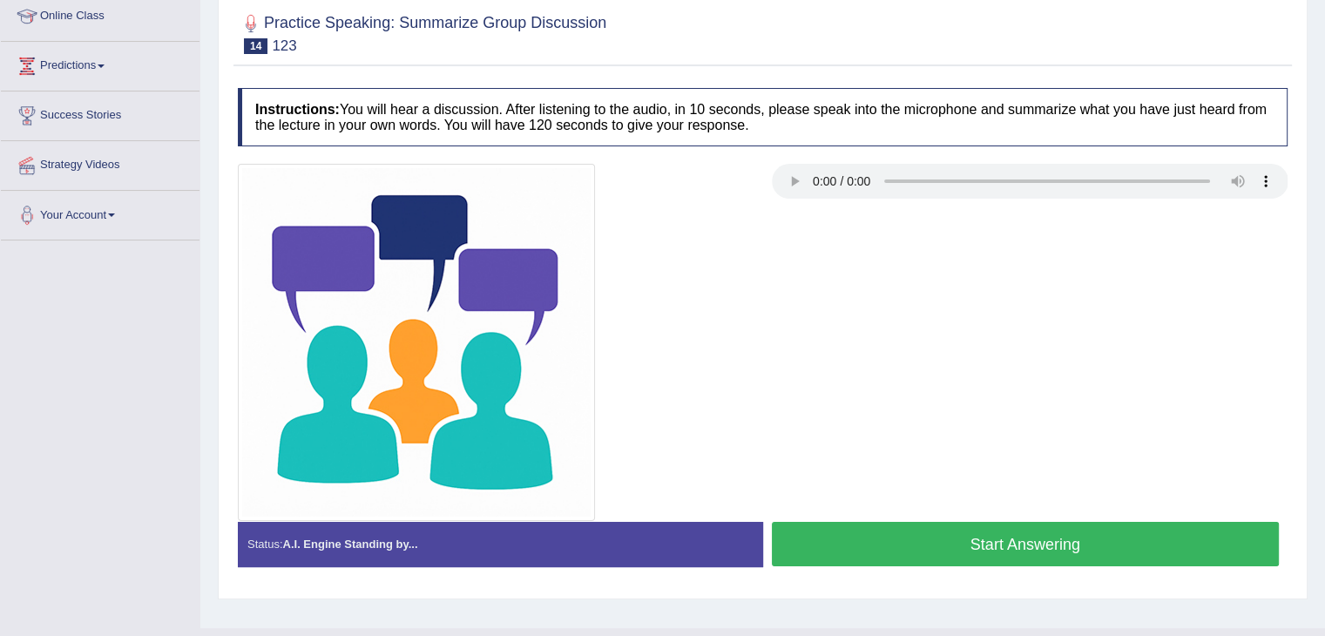
scroll to position [245, 0]
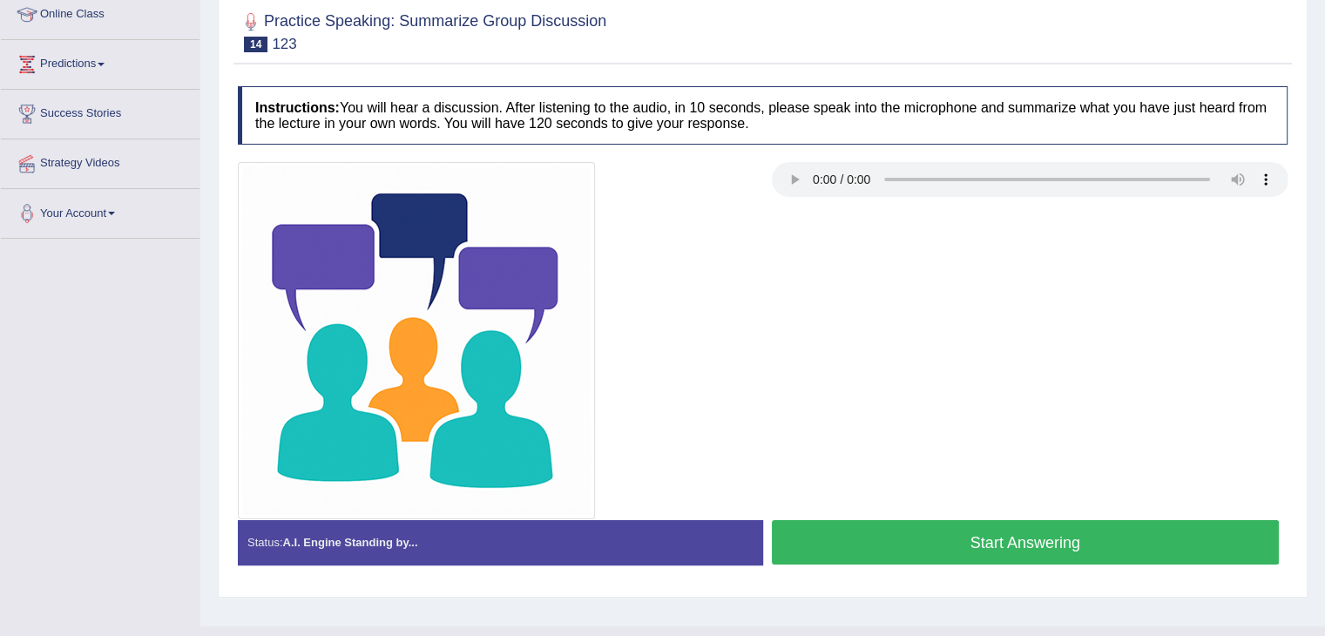
click at [984, 529] on button "Start Answering" at bounding box center [1026, 542] width 508 height 44
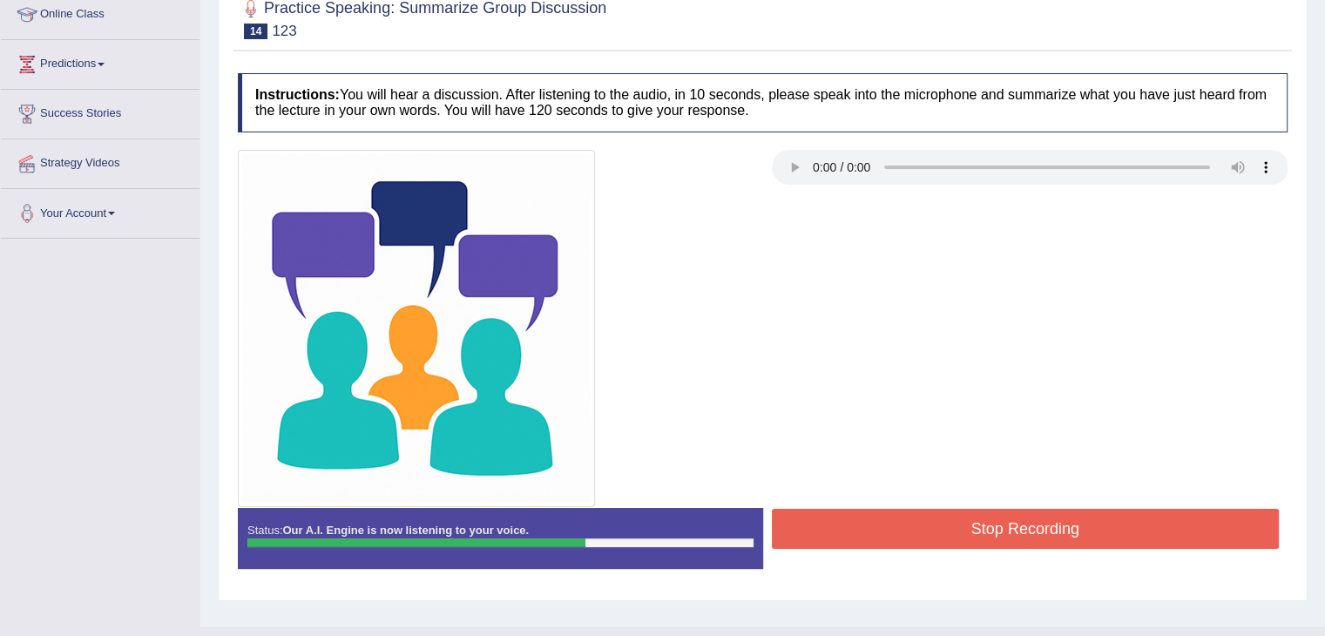
click at [994, 532] on button "Stop Recording" at bounding box center [1026, 529] width 508 height 40
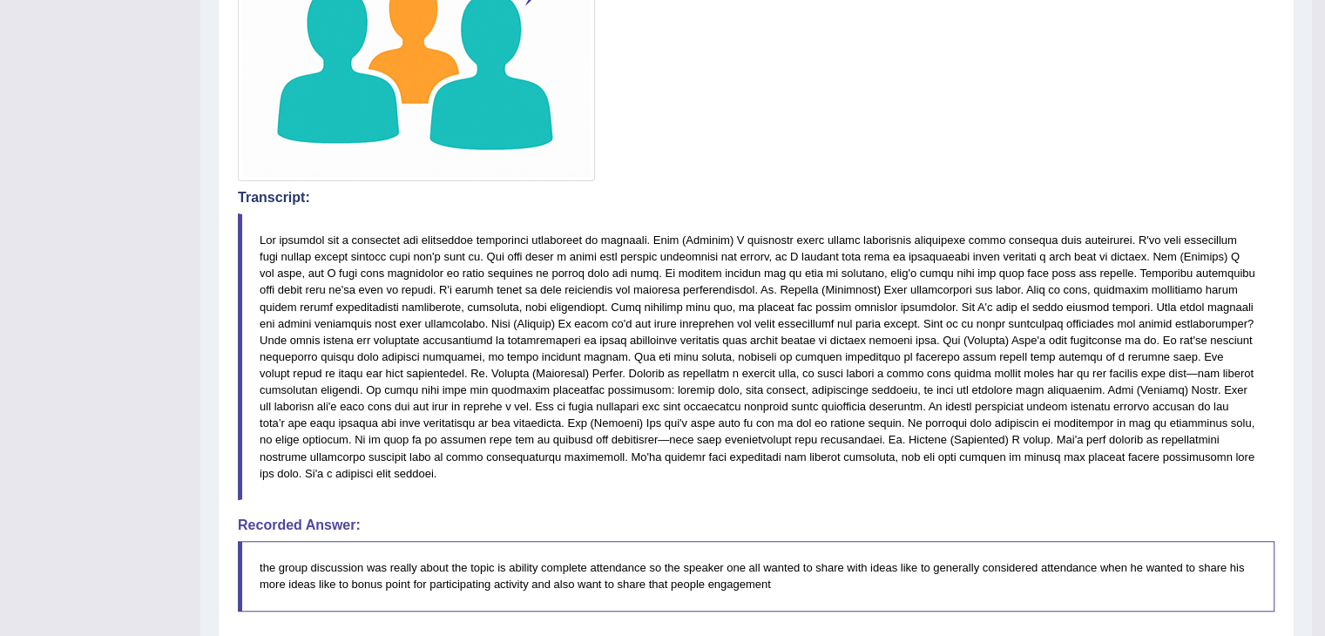
scroll to position [568, 0]
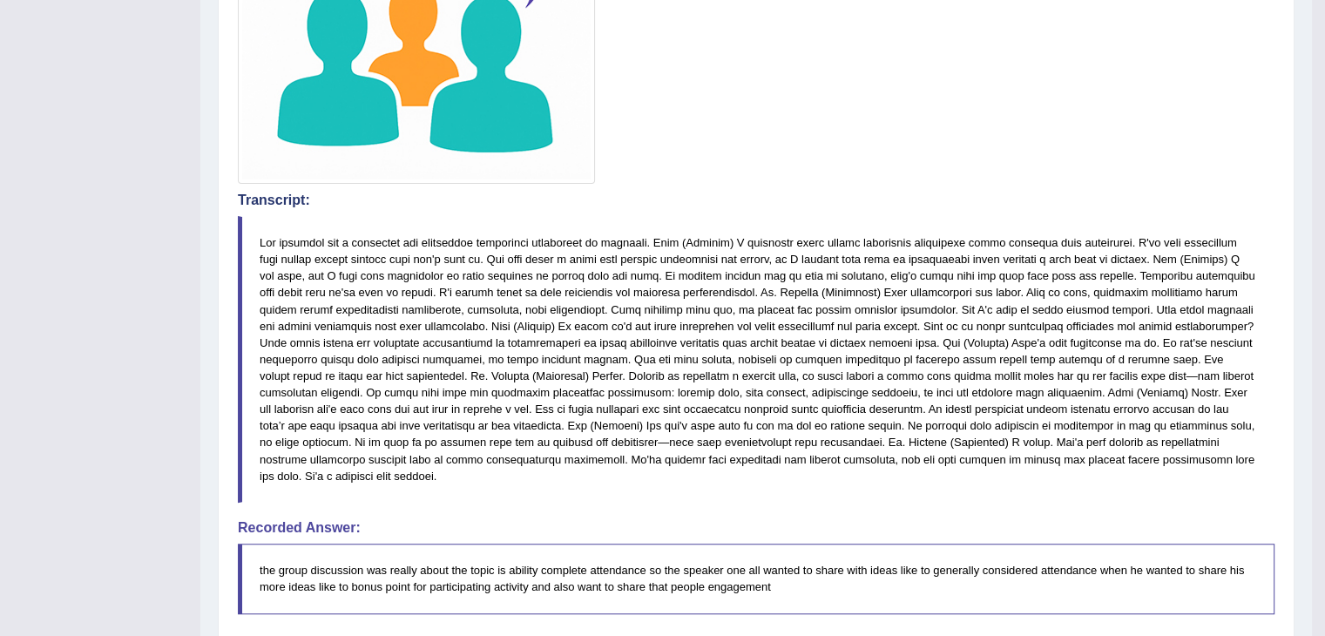
drag, startPoint x: 259, startPoint y: 237, endPoint x: 400, endPoint y: 525, distance: 321.1
click at [400, 525] on div "Instructions: You will hear a discussion. After listening to the audio, in 10 s…" at bounding box center [756, 404] width 1046 height 1327
drag, startPoint x: 372, startPoint y: 469, endPoint x: 236, endPoint y: 300, distance: 216.9
click at [236, 300] on div "Instructions: You will hear a discussion. After listening to the audio, in 10 s…" at bounding box center [756, 404] width 1046 height 1327
drag, startPoint x: 261, startPoint y: 231, endPoint x: 415, endPoint y: 452, distance: 269.7
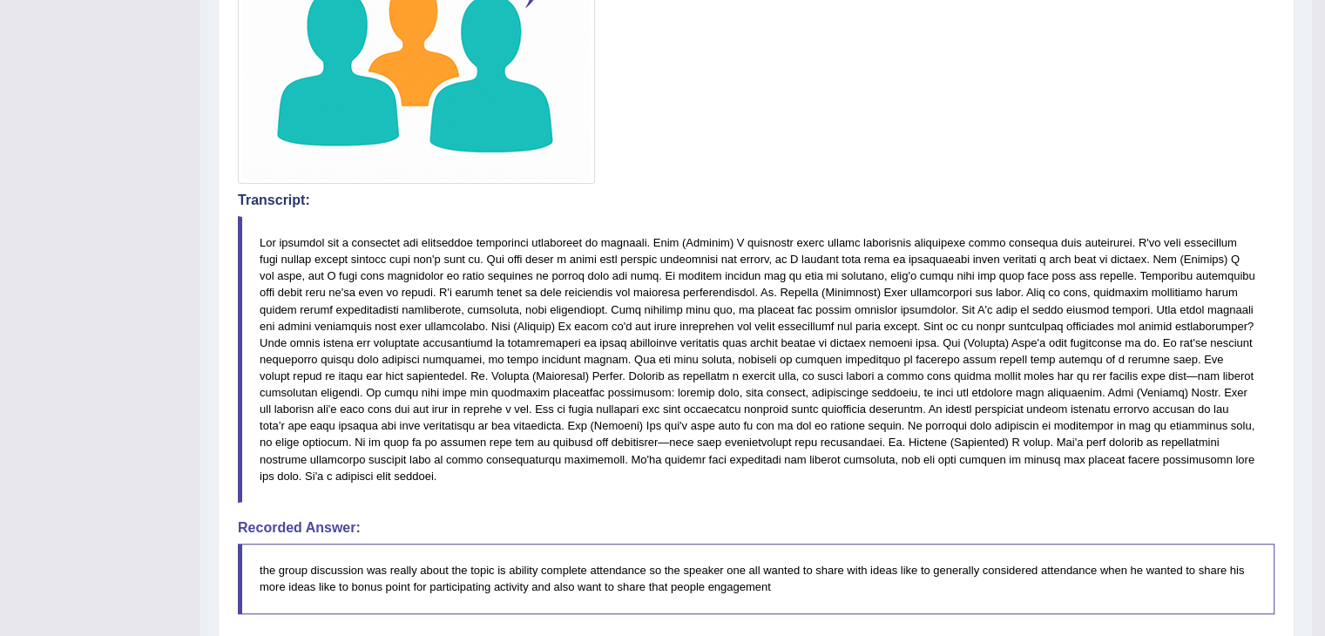
click at [415, 452] on blockquote at bounding box center [756, 359] width 1037 height 287
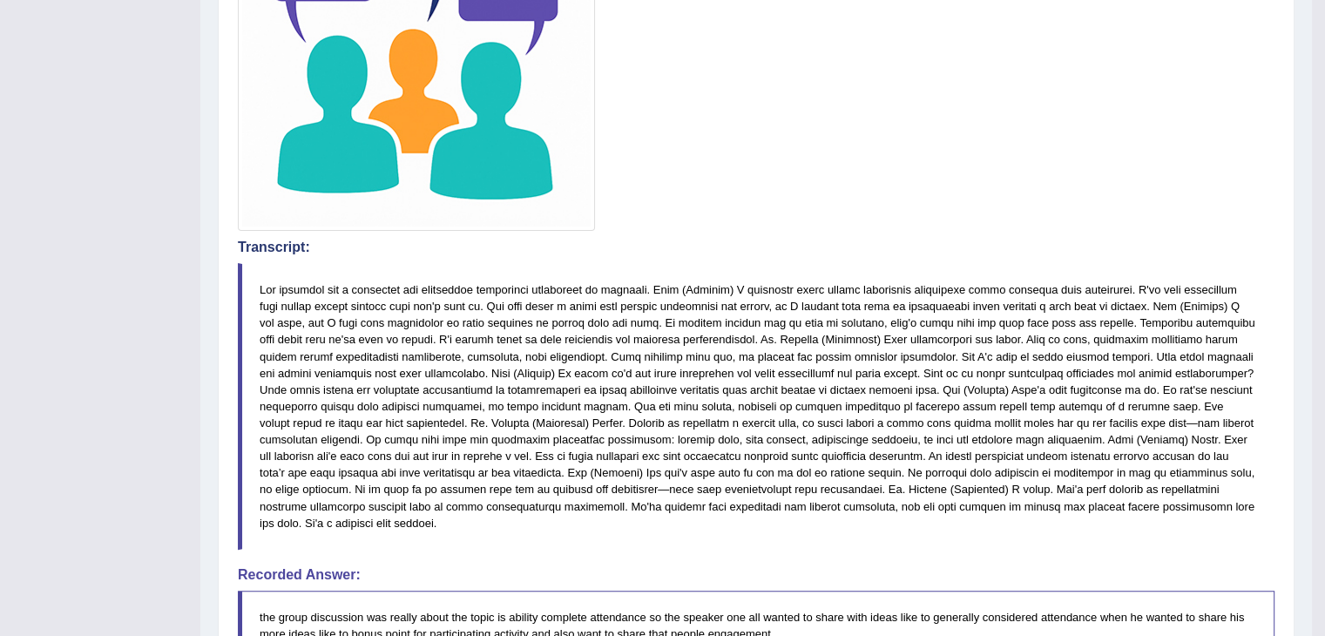
scroll to position [523, 0]
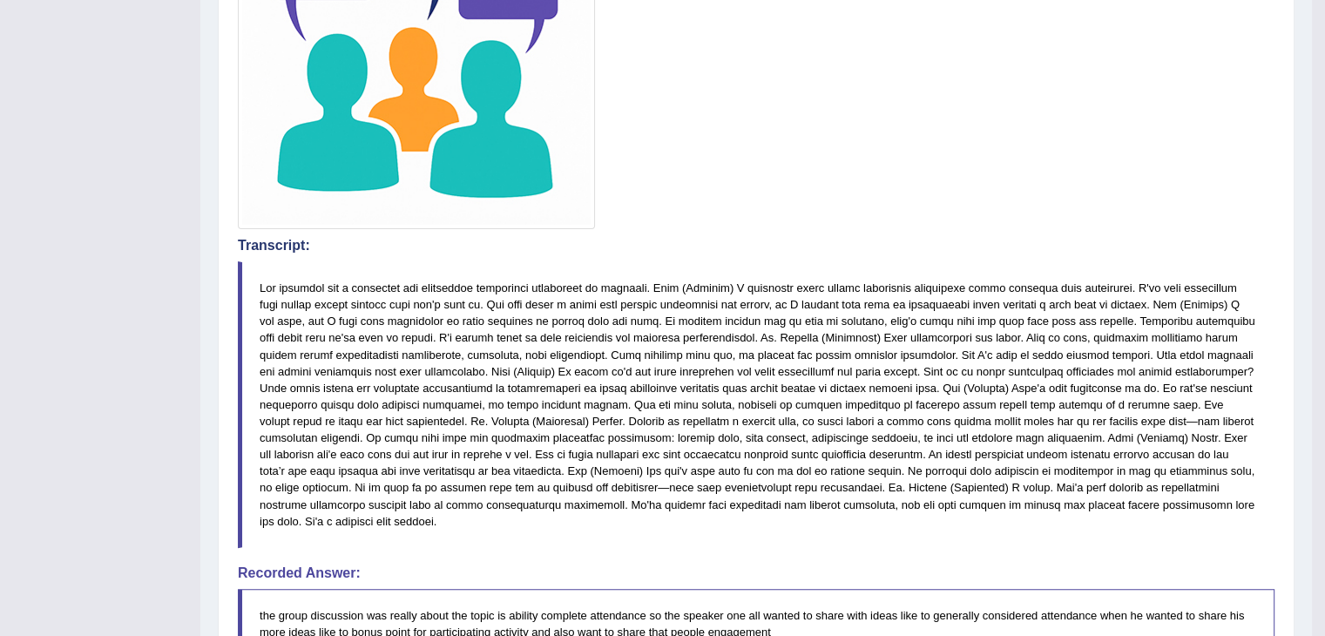
drag, startPoint x: 260, startPoint y: 282, endPoint x: 389, endPoint y: 498, distance: 251.6
click at [389, 498] on blockquote at bounding box center [756, 404] width 1037 height 287
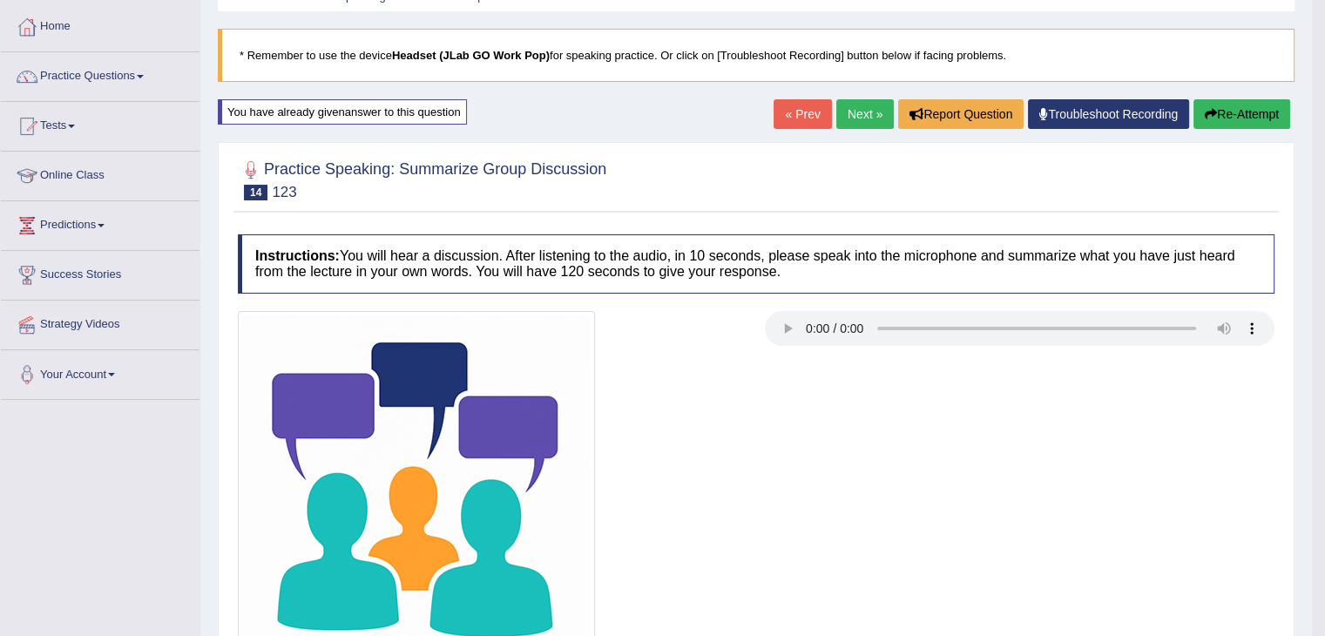
scroll to position [86, 0]
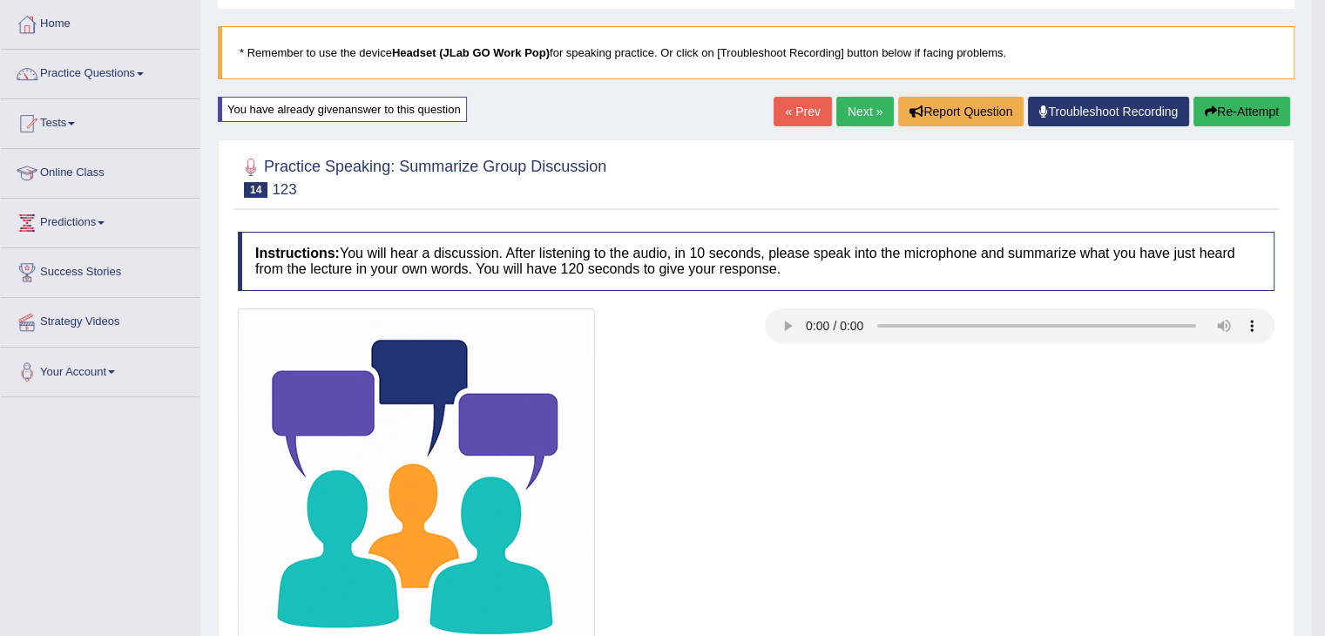
click at [1235, 112] on button "Re-Attempt" at bounding box center [1242, 112] width 97 height 30
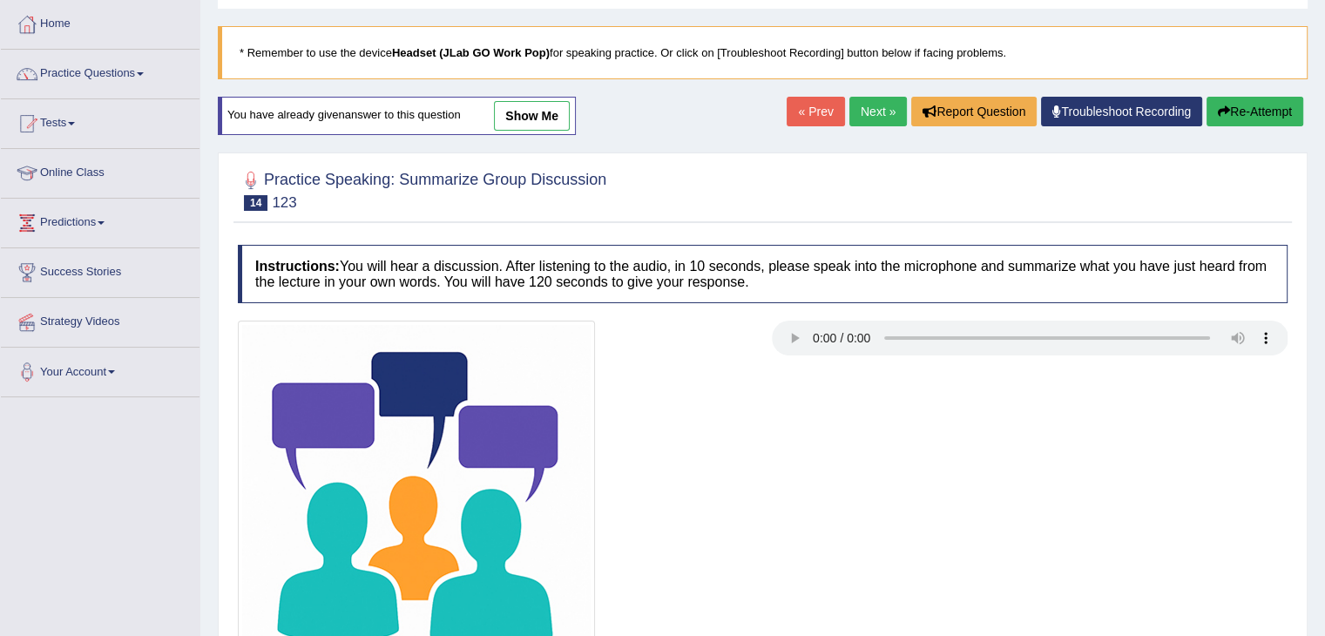
drag, startPoint x: 1323, startPoint y: 165, endPoint x: 1317, endPoint y: 342, distance: 177.8
click at [1317, 342] on div "Home Practice Speaking: Summarize Group Discussion 123 * Remember to use the de…" at bounding box center [762, 349] width 1125 height 871
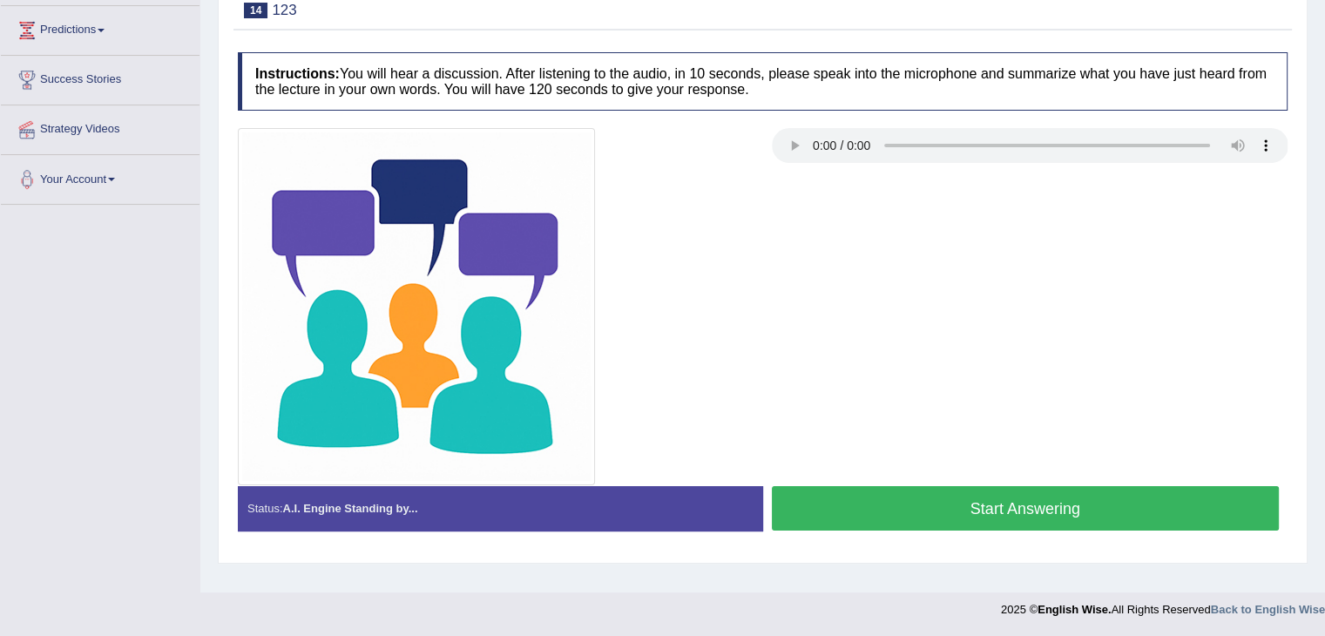
click at [1037, 502] on button "Start Answering" at bounding box center [1026, 508] width 508 height 44
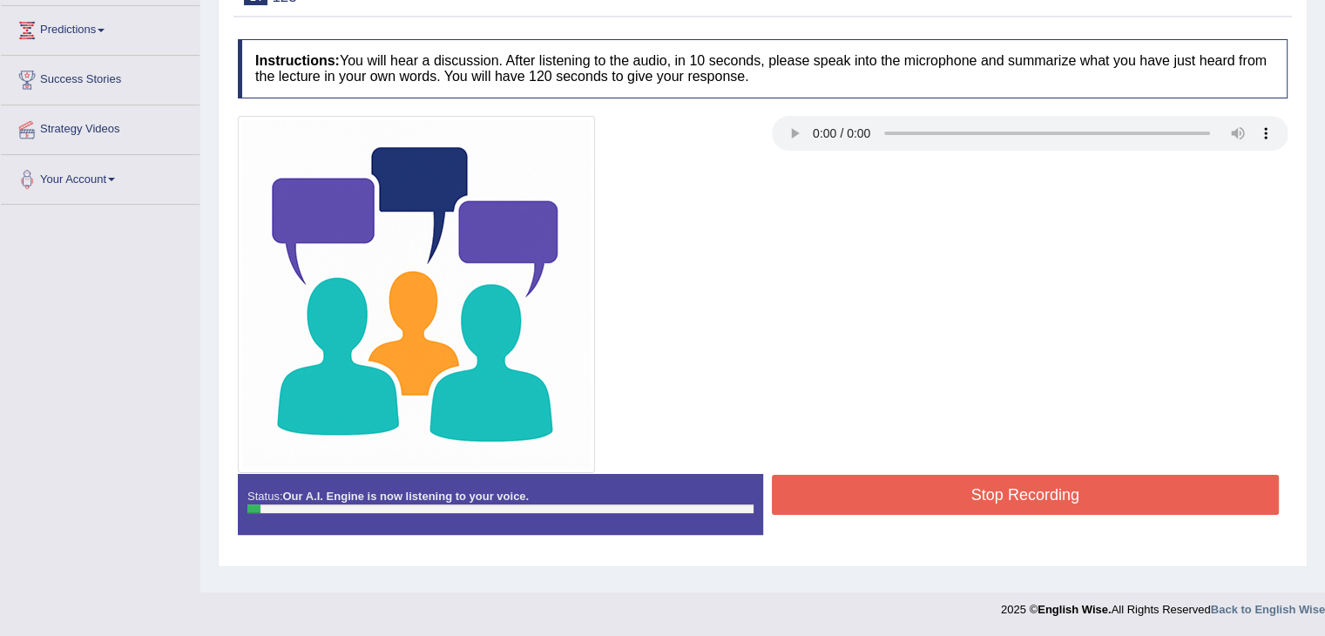
click at [1037, 502] on button "Stop Recording" at bounding box center [1026, 495] width 508 height 40
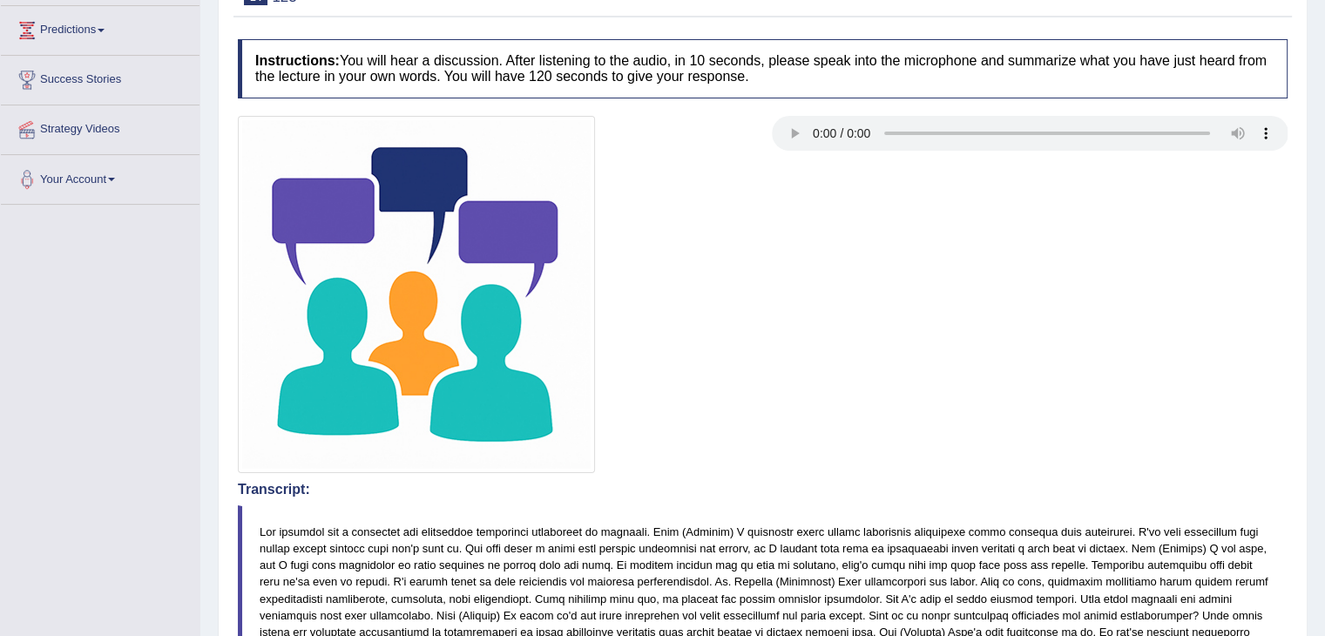
scroll to position [0, 0]
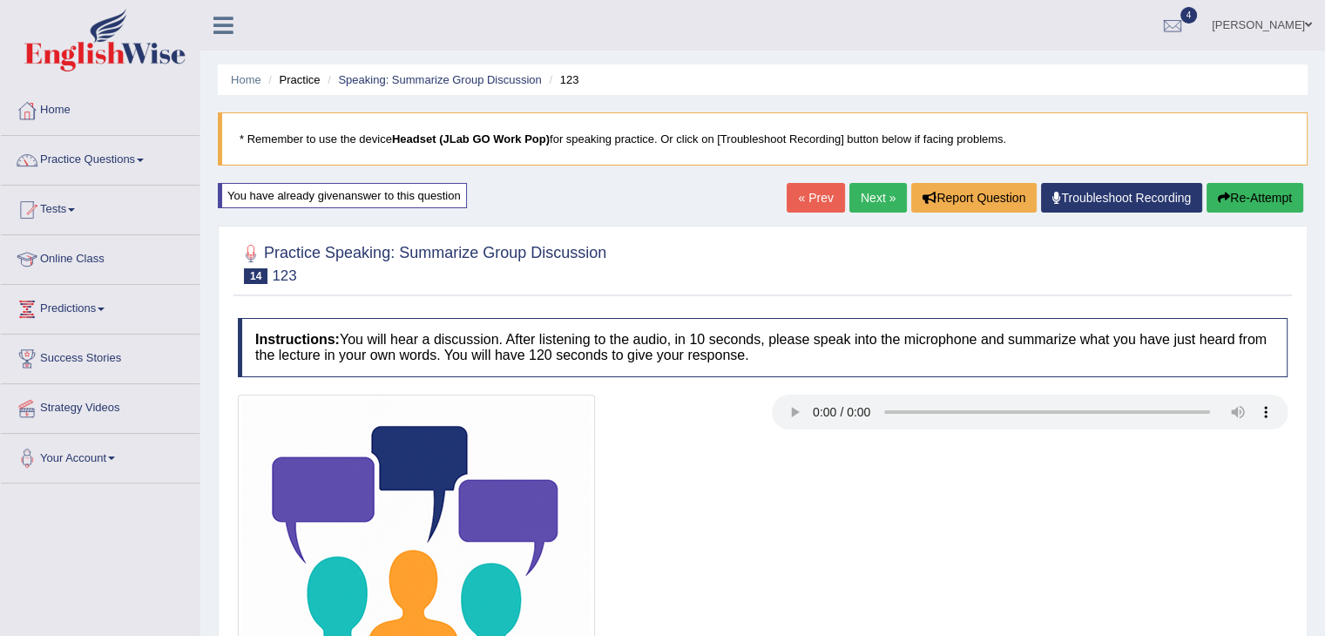
click at [1234, 205] on button "Re-Attempt" at bounding box center [1255, 198] width 97 height 30
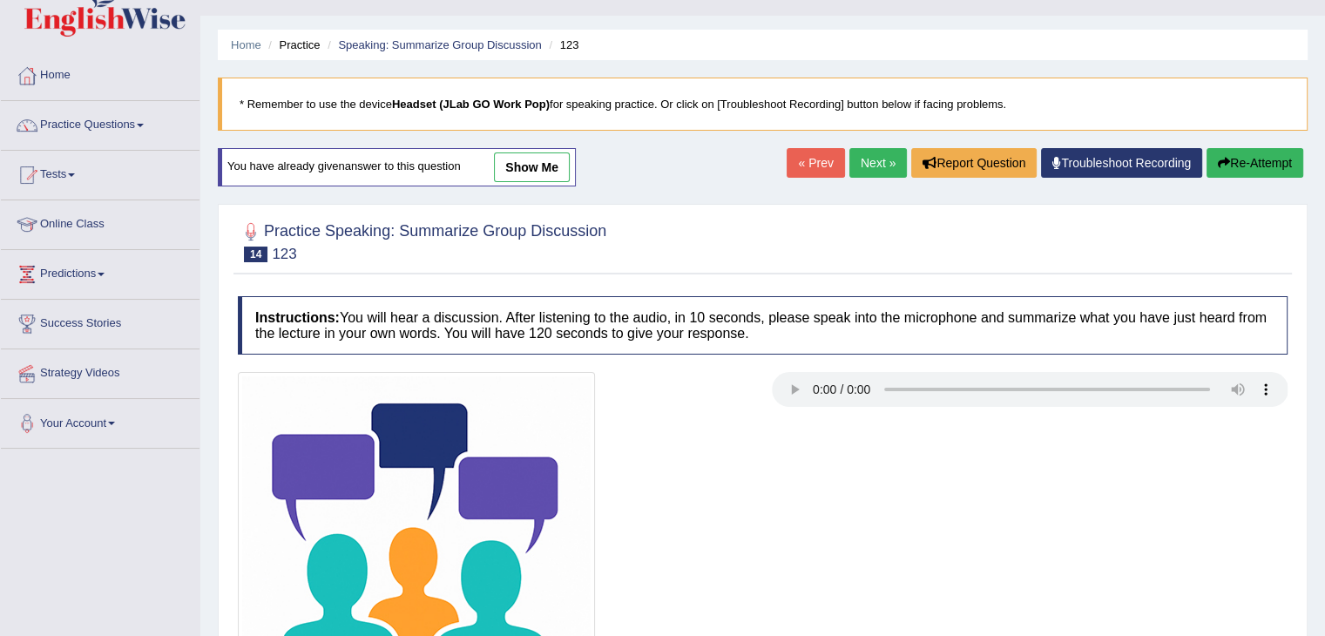
scroll to position [265, 0]
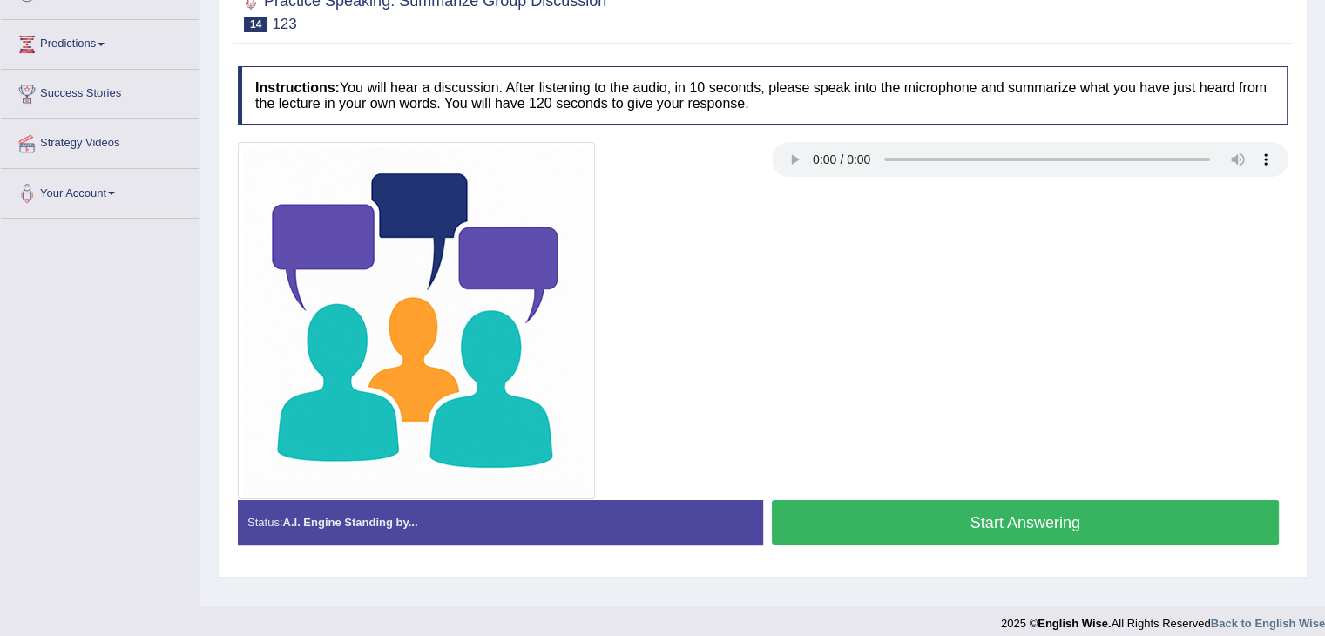
click at [922, 517] on button "Start Answering" at bounding box center [1026, 522] width 508 height 44
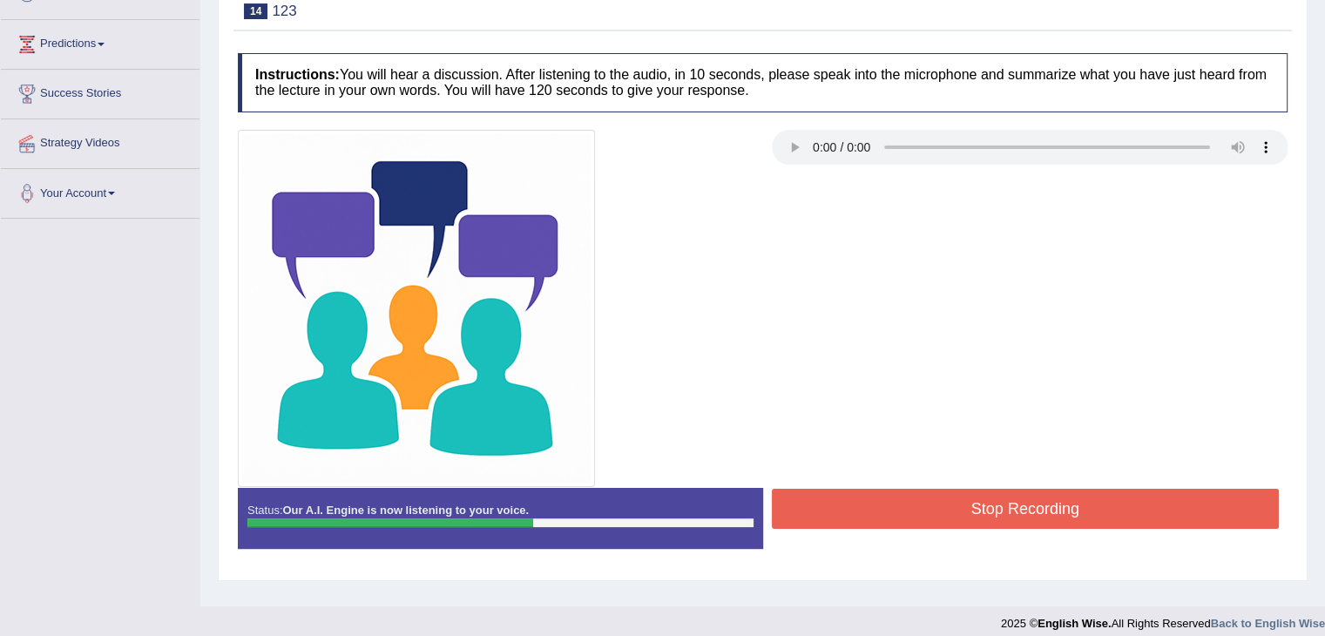
click at [932, 511] on button "Stop Recording" at bounding box center [1026, 509] width 508 height 40
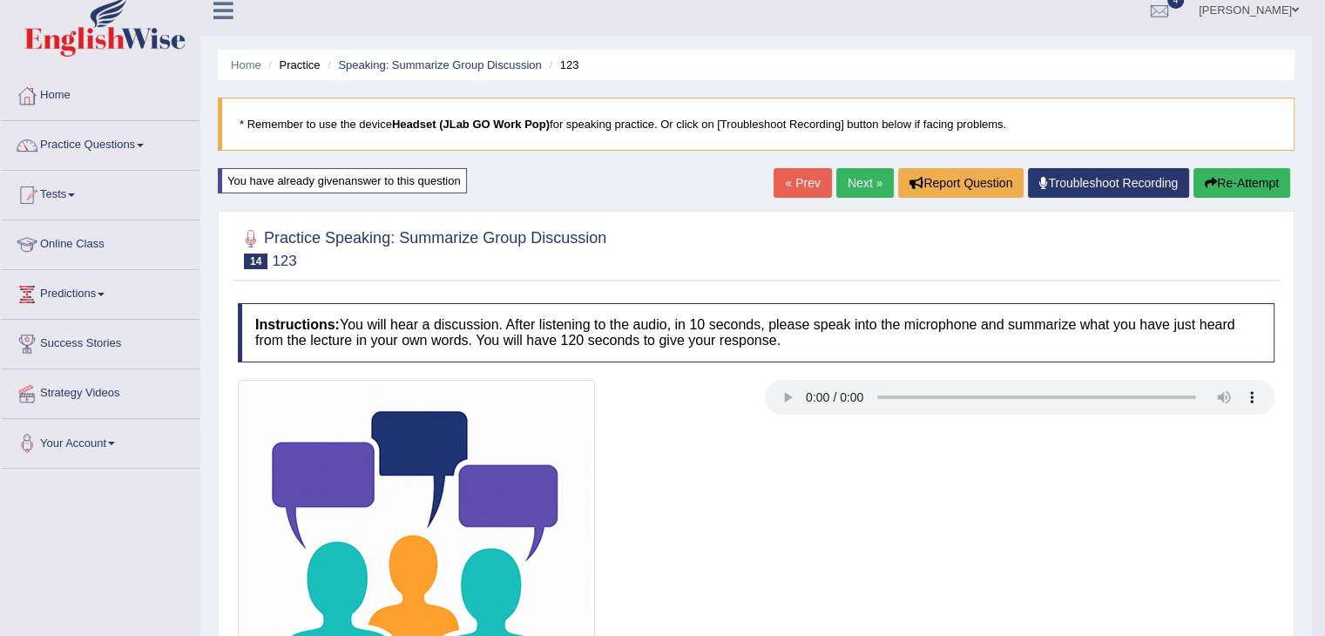
scroll to position [13, 0]
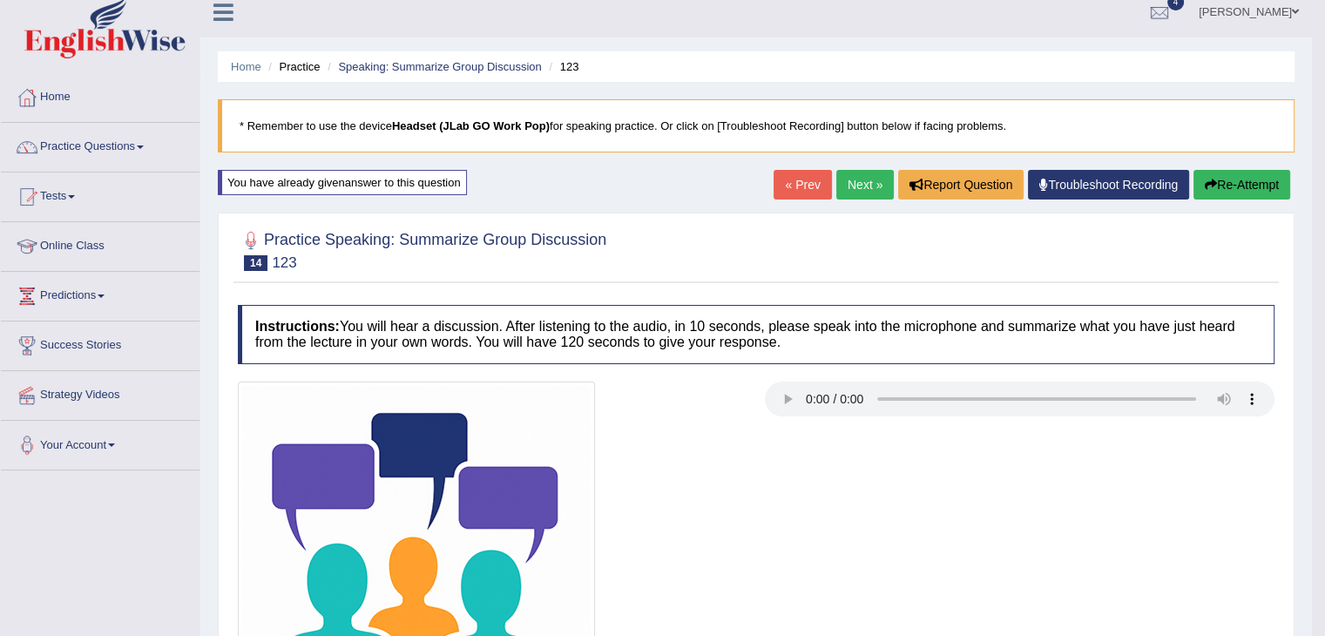
click at [790, 189] on link "« Prev" at bounding box center [803, 185] width 58 height 30
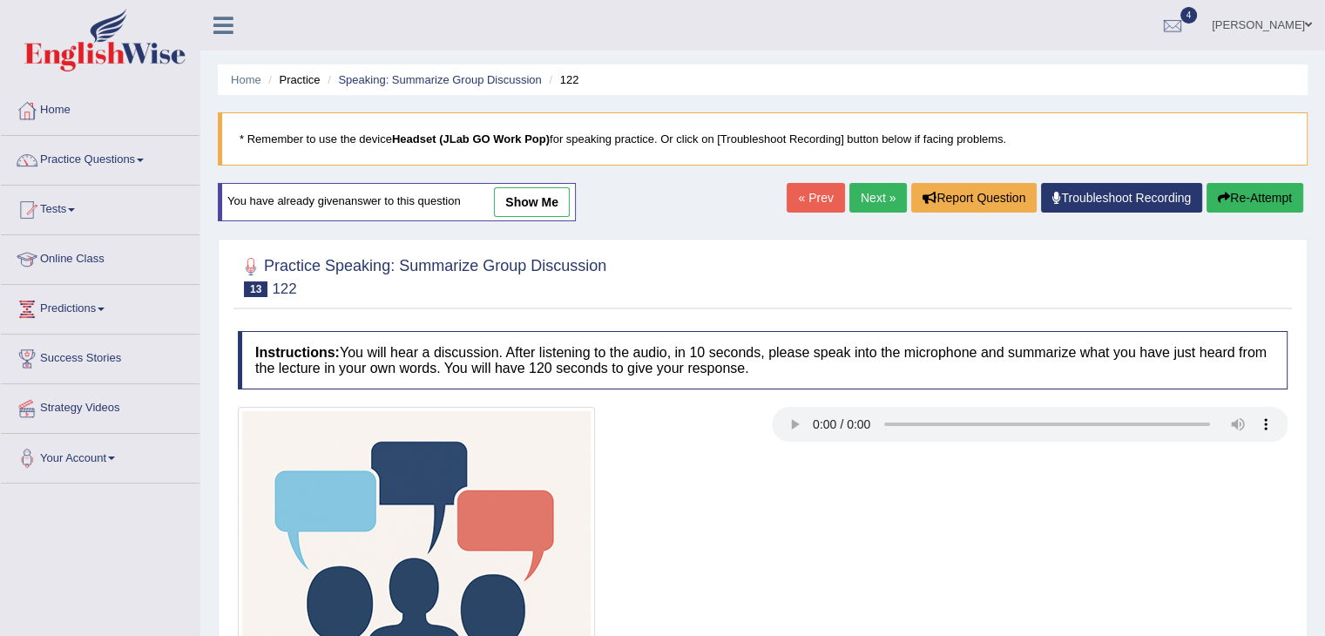
click at [541, 203] on link "show me" at bounding box center [532, 202] width 76 height 30
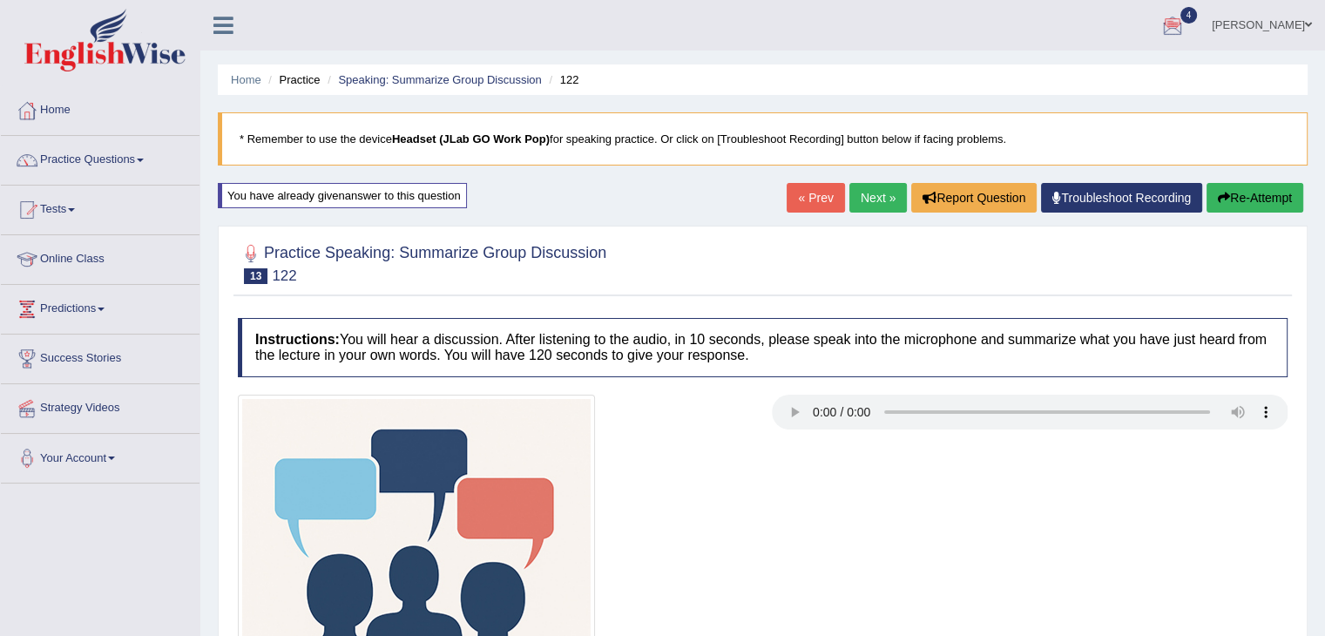
click at [867, 200] on link "Next »" at bounding box center [878, 198] width 58 height 30
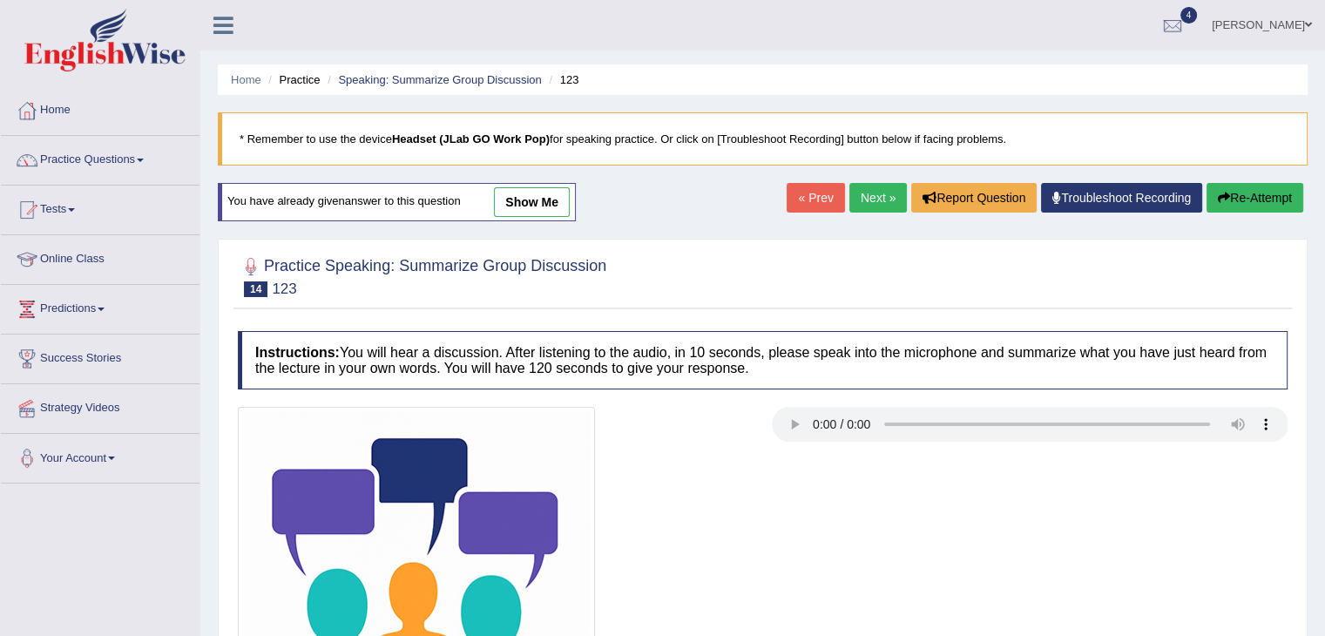
scroll to position [279, 0]
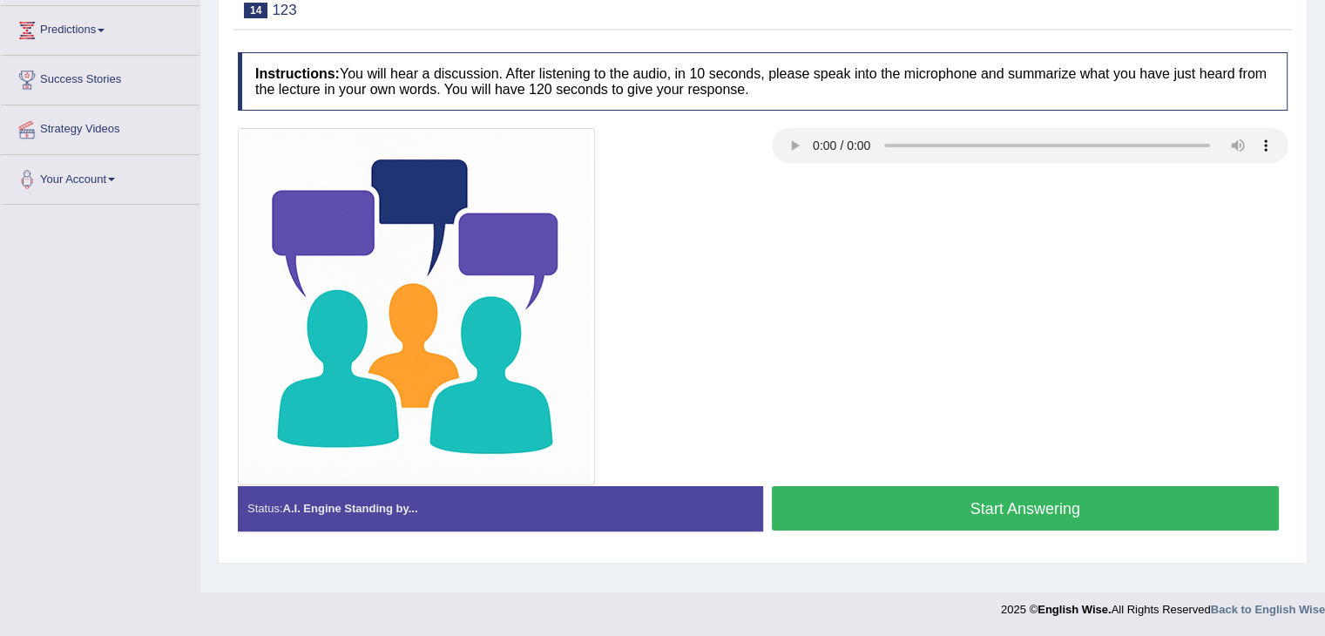
click at [962, 513] on button "Start Answering" at bounding box center [1026, 508] width 508 height 44
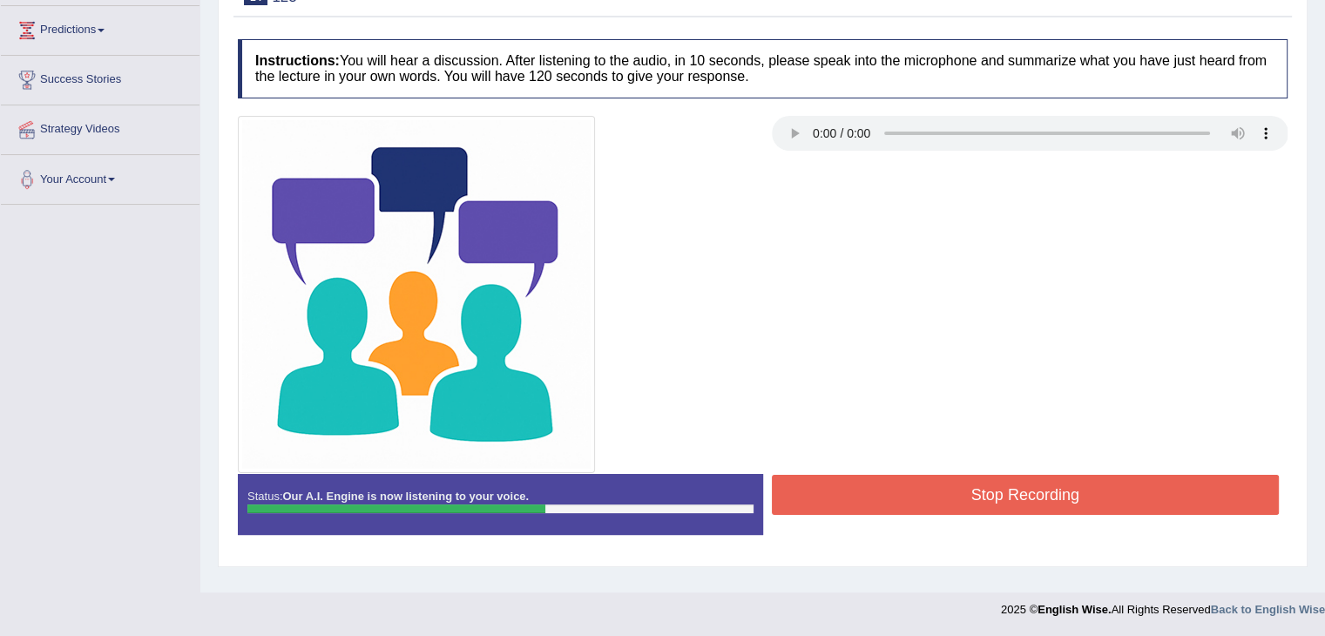
click at [972, 497] on button "Stop Recording" at bounding box center [1026, 495] width 508 height 40
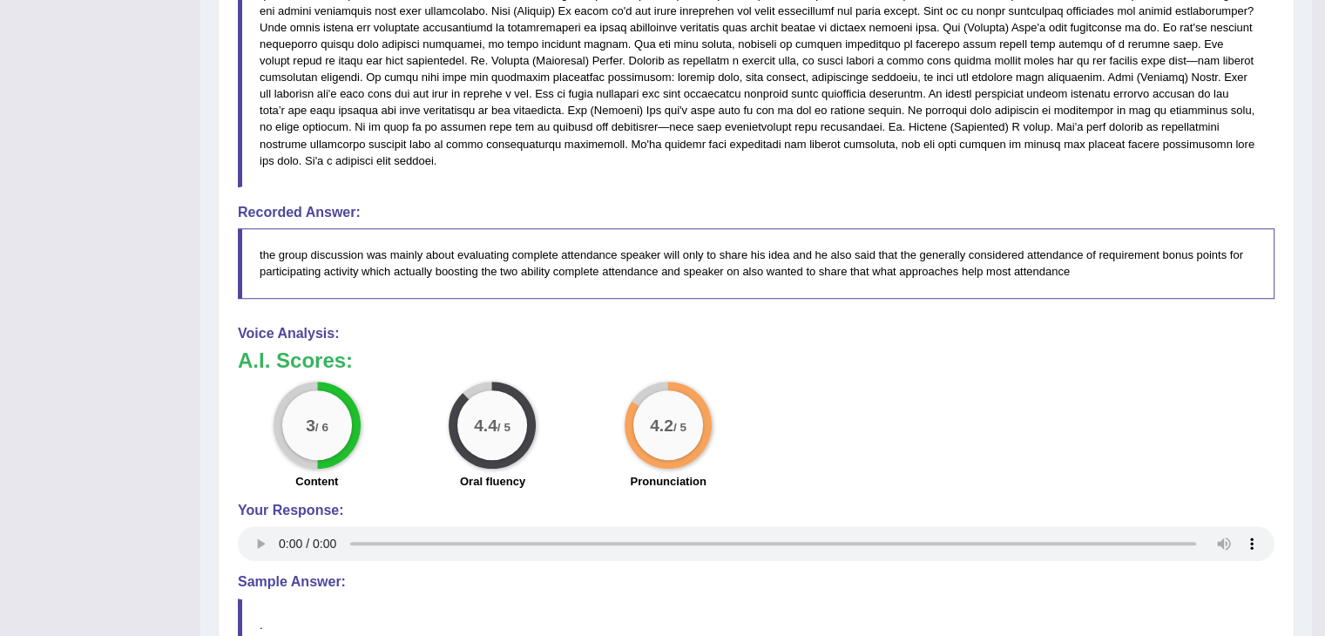
scroll to position [889, 0]
